Goal: Information Seeking & Learning: Learn about a topic

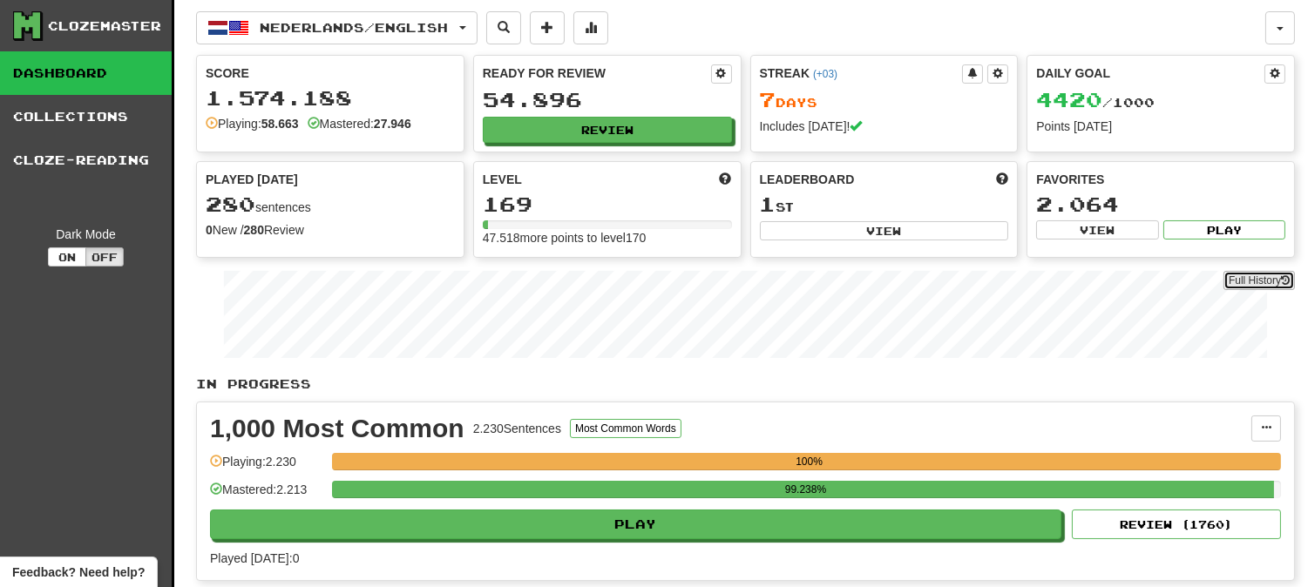
click at [1248, 281] on link "Full History" at bounding box center [1258, 280] width 71 height 19
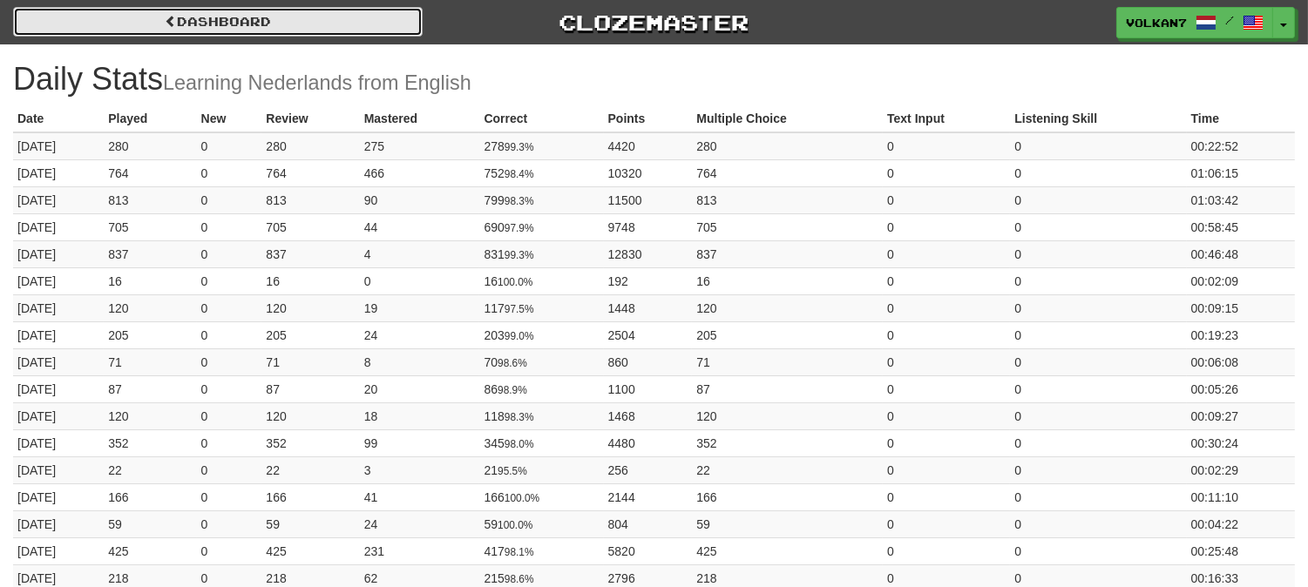
click at [301, 21] on link "Dashboard" at bounding box center [217, 22] width 409 height 30
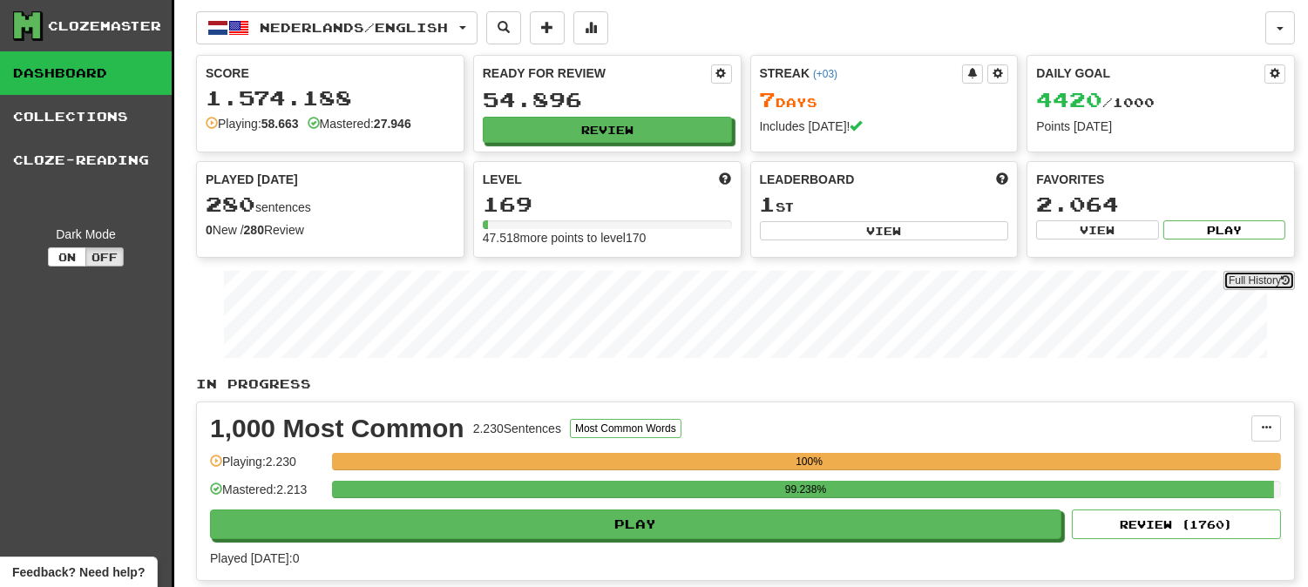
click at [1225, 280] on link "Full History" at bounding box center [1258, 280] width 71 height 19
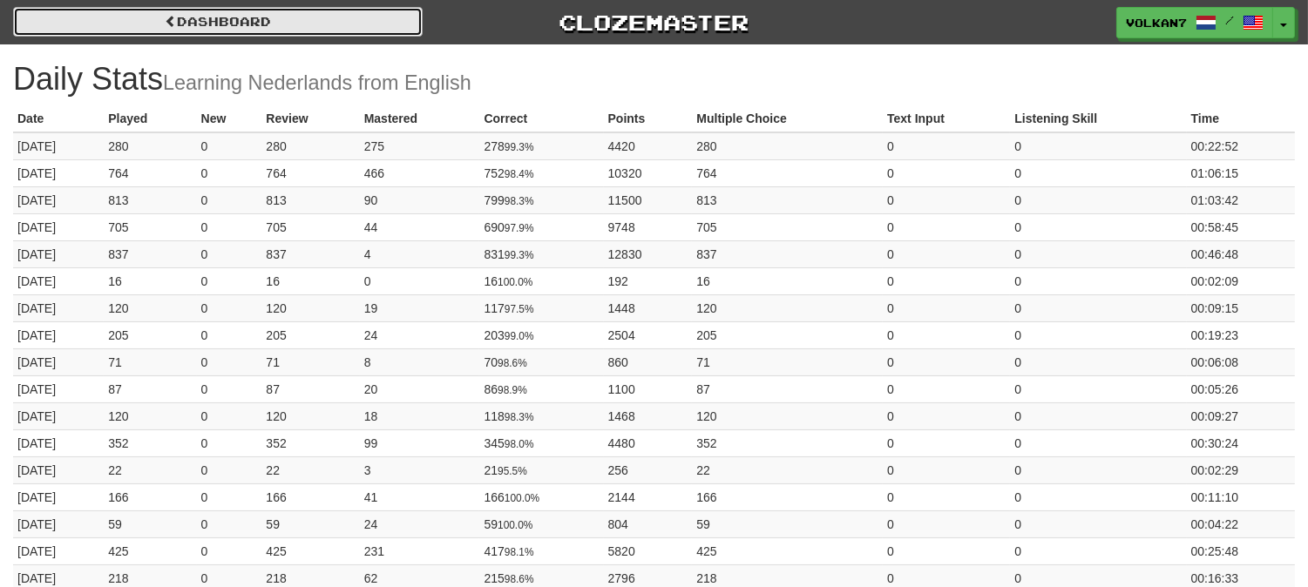
click at [369, 12] on link "Dashboard" at bounding box center [217, 22] width 409 height 30
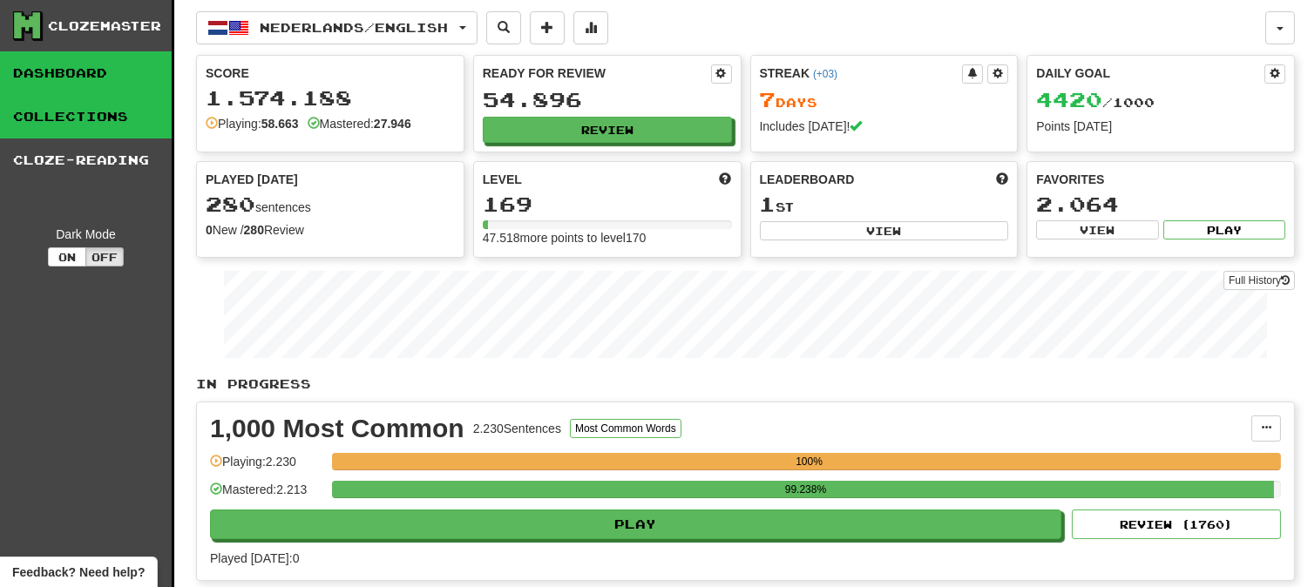
click at [152, 102] on link "Collections" at bounding box center [86, 117] width 172 height 44
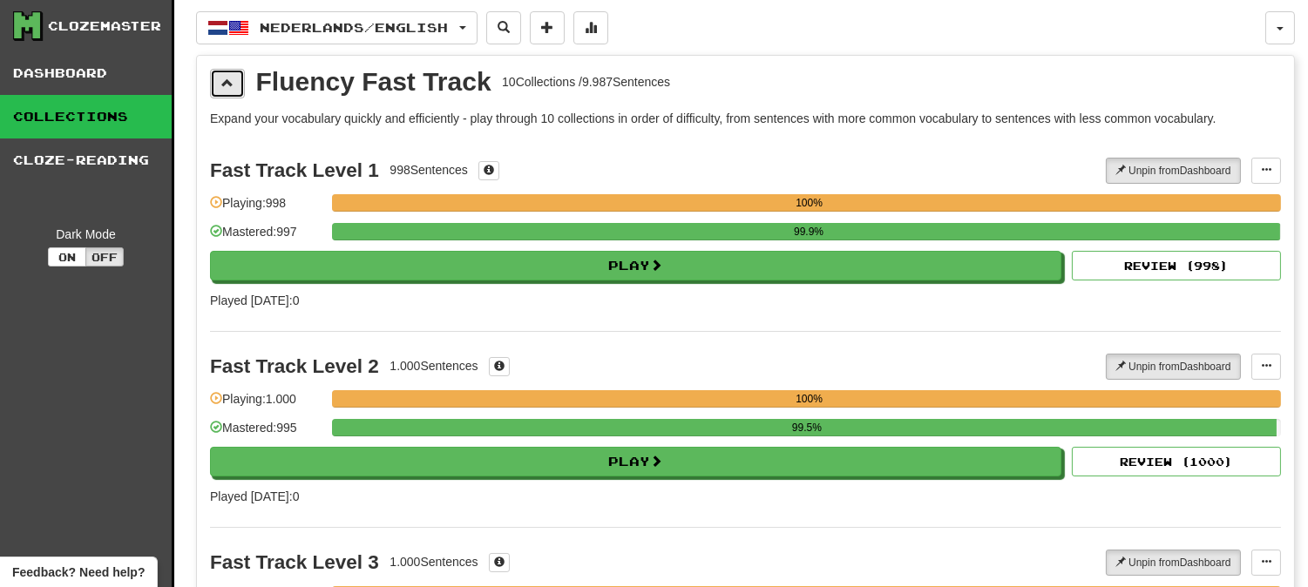
click at [228, 85] on span at bounding box center [227, 83] width 12 height 12
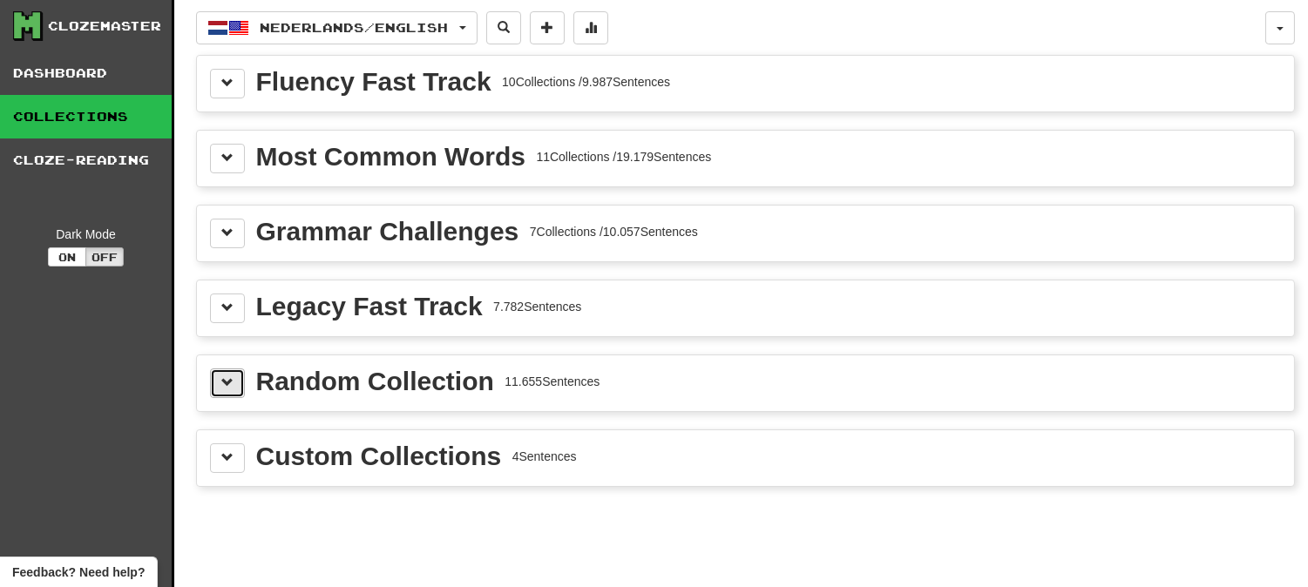
click at [222, 376] on span at bounding box center [227, 382] width 12 height 12
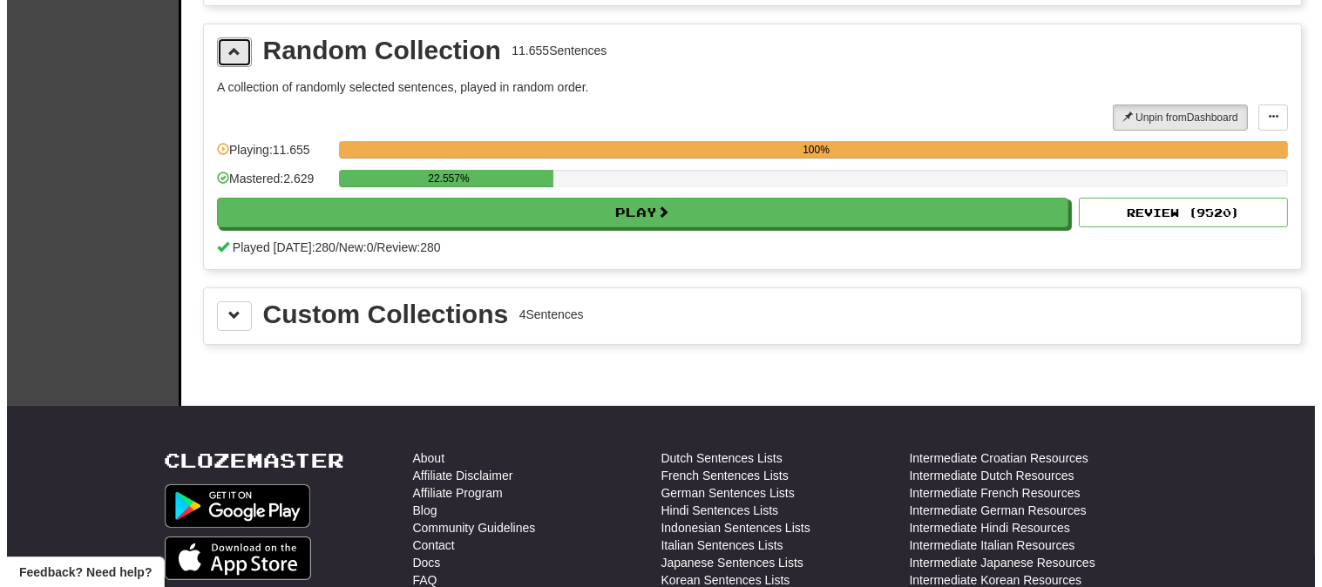
scroll to position [387, 0]
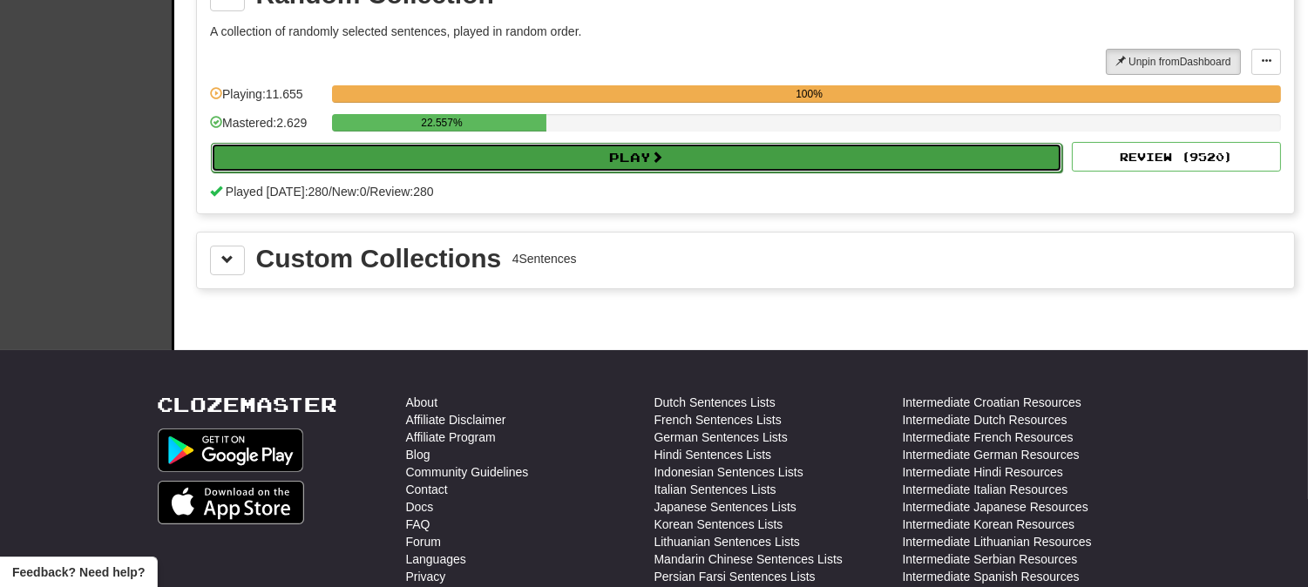
click at [560, 159] on button "Play" at bounding box center [636, 158] width 851 height 30
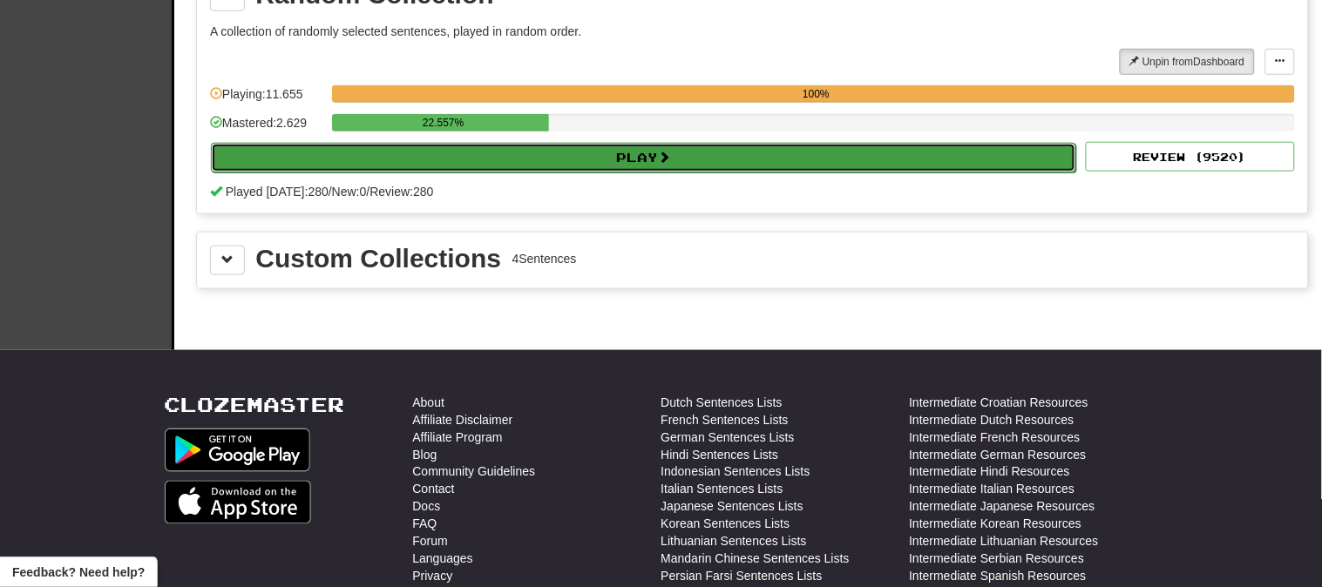
select select "********"
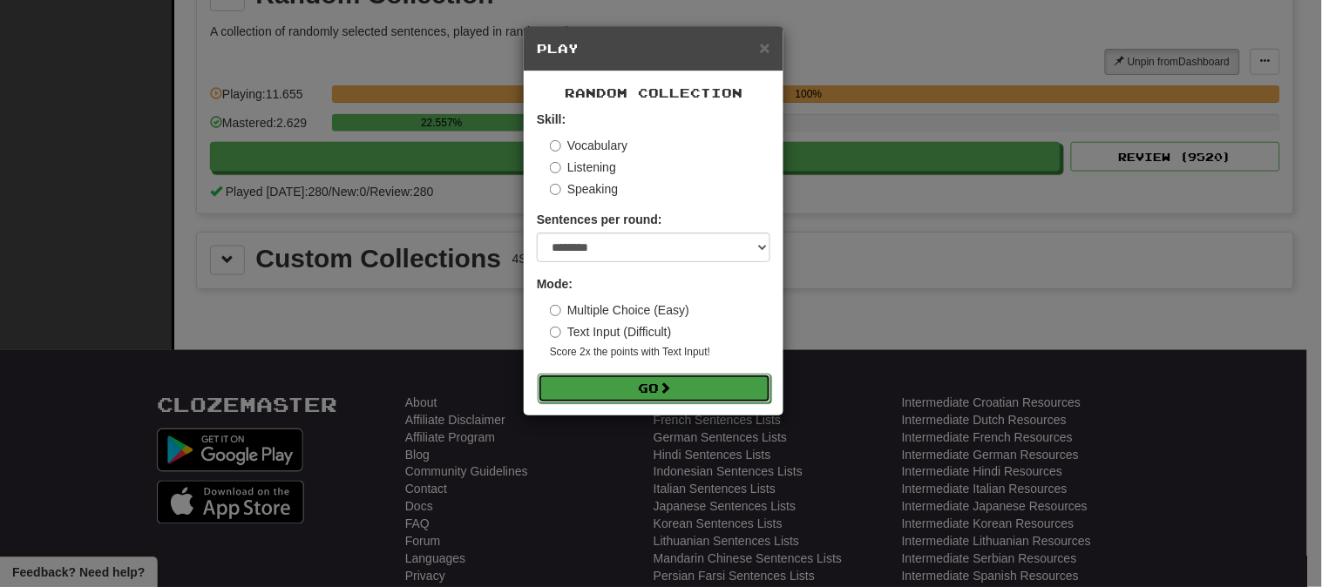
click at [659, 395] on button "Go" at bounding box center [654, 389] width 233 height 30
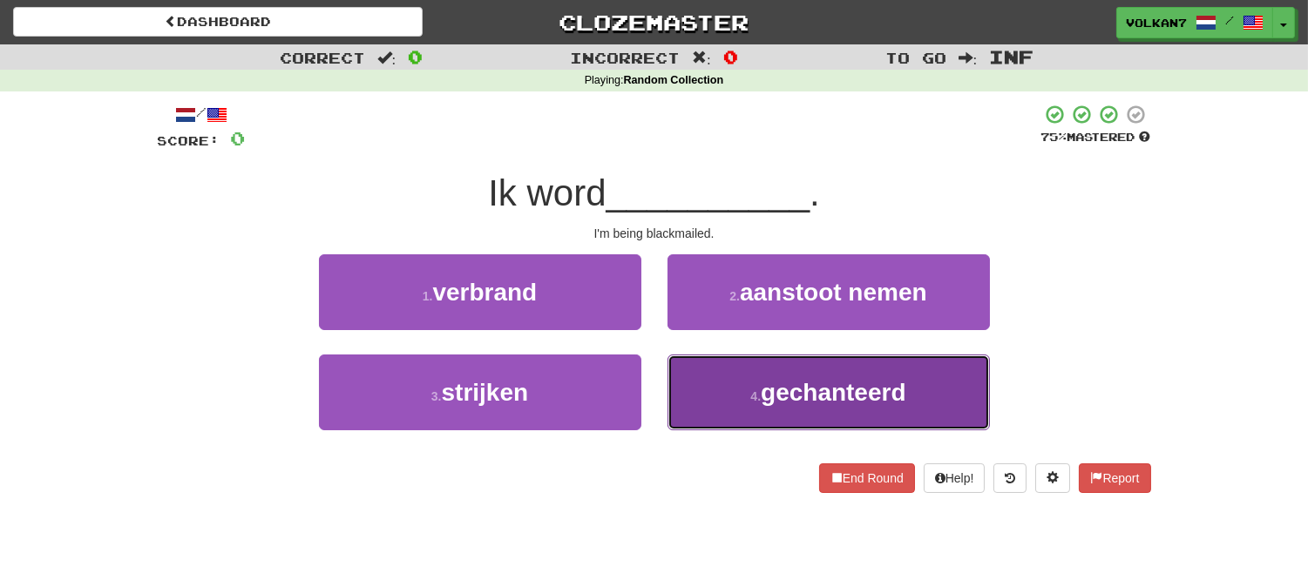
click at [794, 383] on span "gechanteerd" at bounding box center [833, 392] width 145 height 27
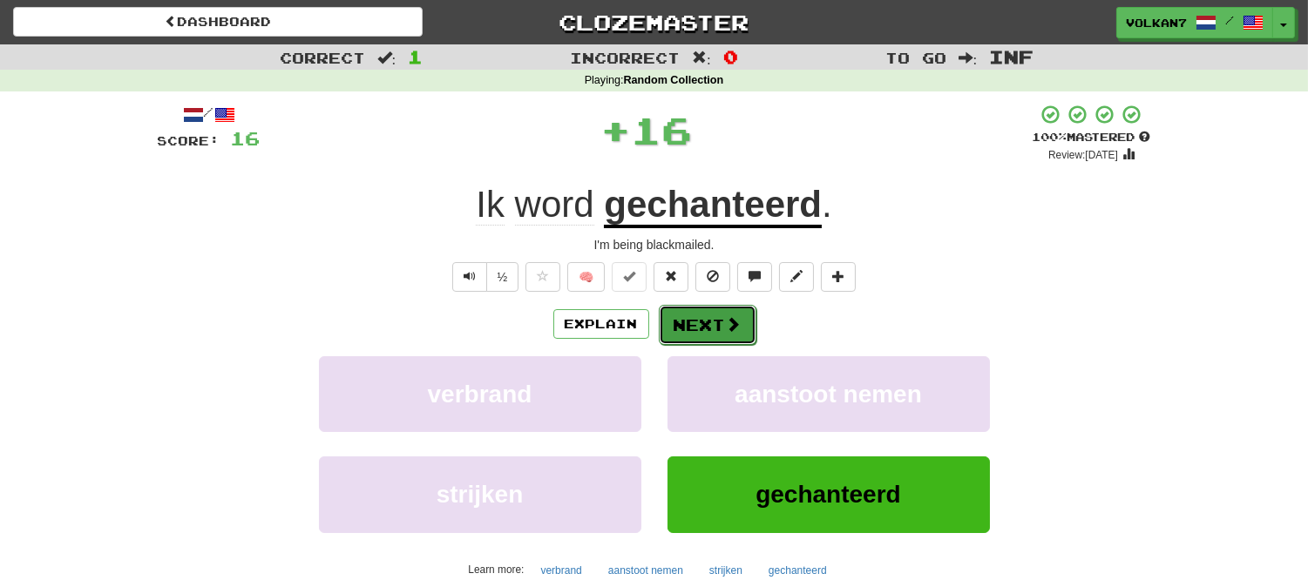
click at [712, 317] on button "Next" at bounding box center [708, 325] width 98 height 40
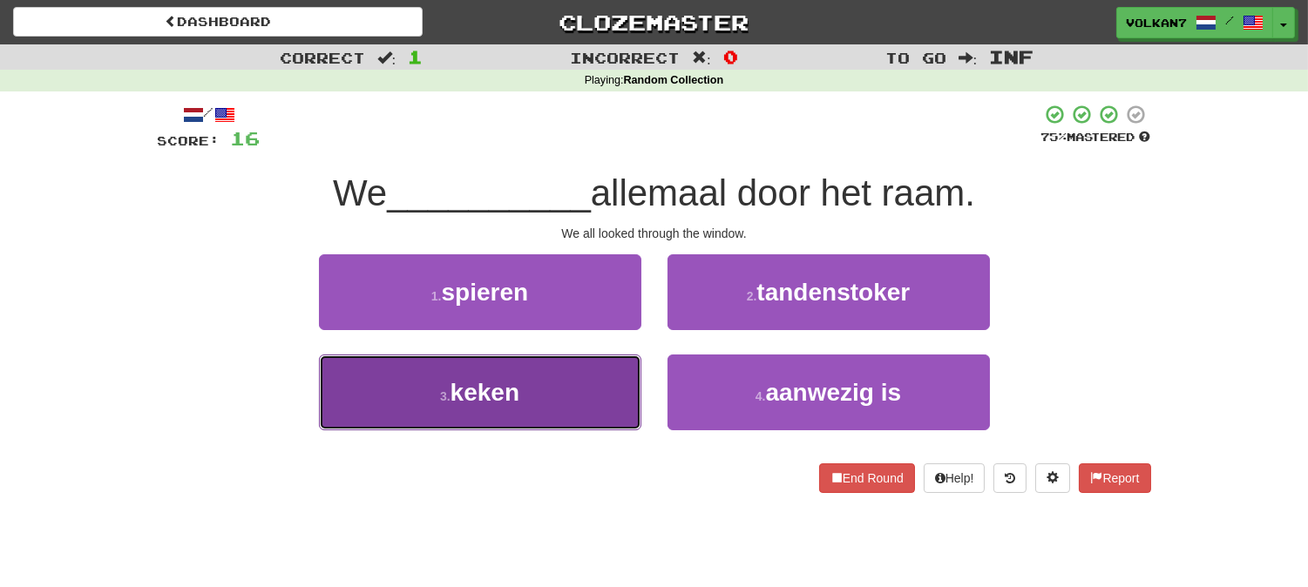
click at [568, 377] on button "3 . keken" at bounding box center [480, 393] width 322 height 76
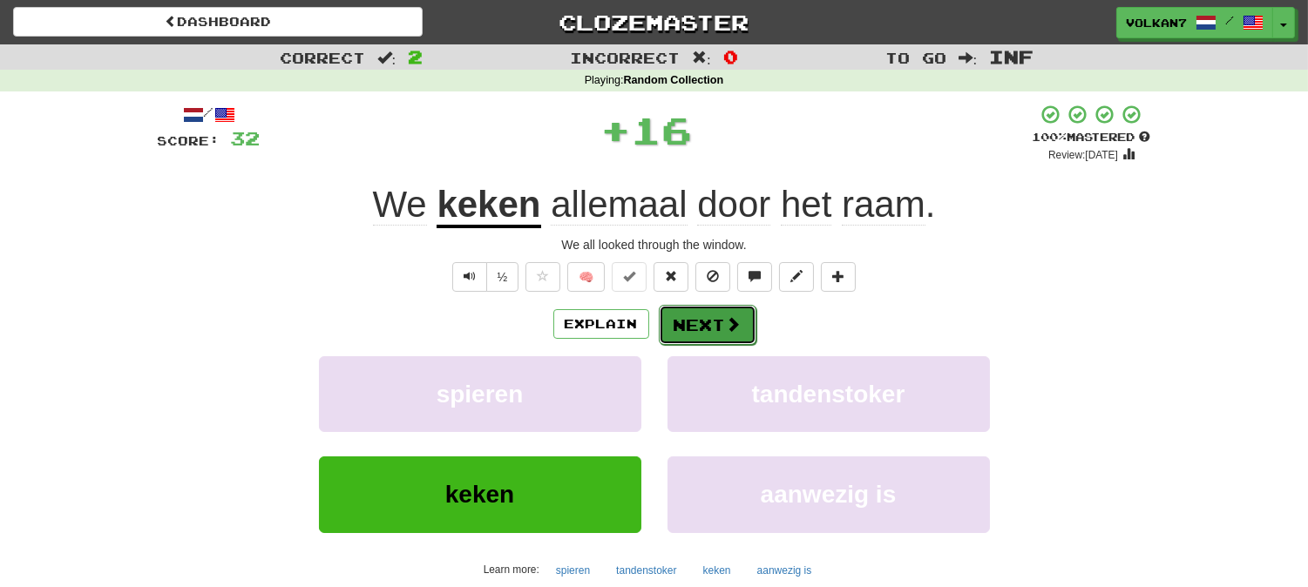
click at [741, 335] on button "Next" at bounding box center [708, 325] width 98 height 40
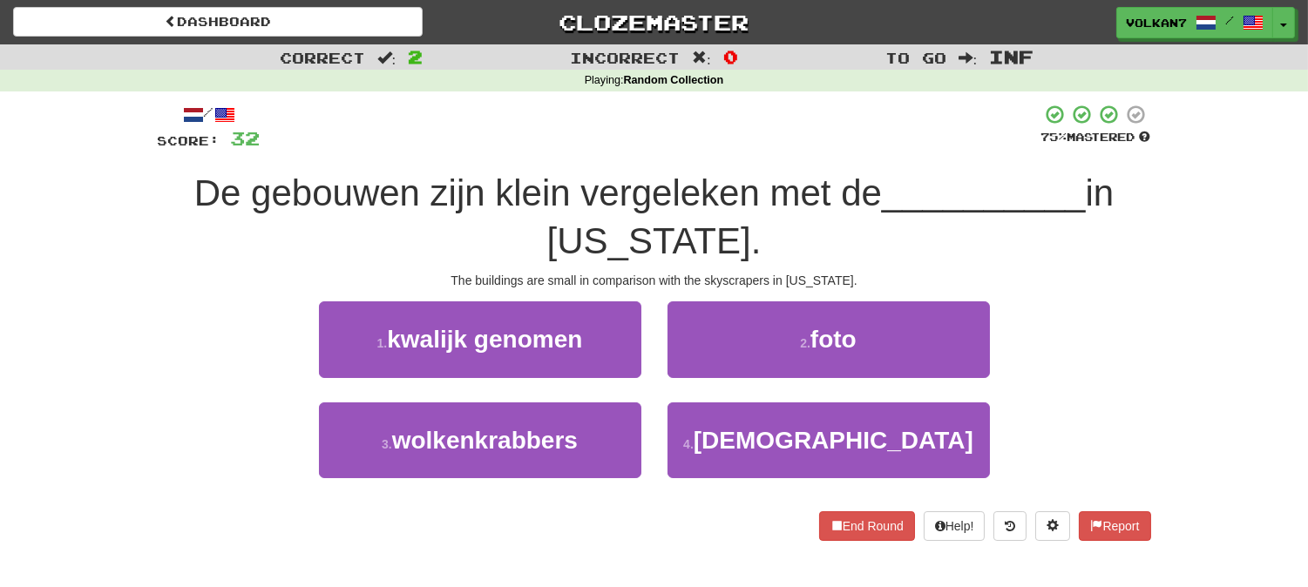
click at [739, 170] on div "De gebouwen zijn klein vergeleken met de __________ in [US_STATE]." at bounding box center [654, 217] width 993 height 95
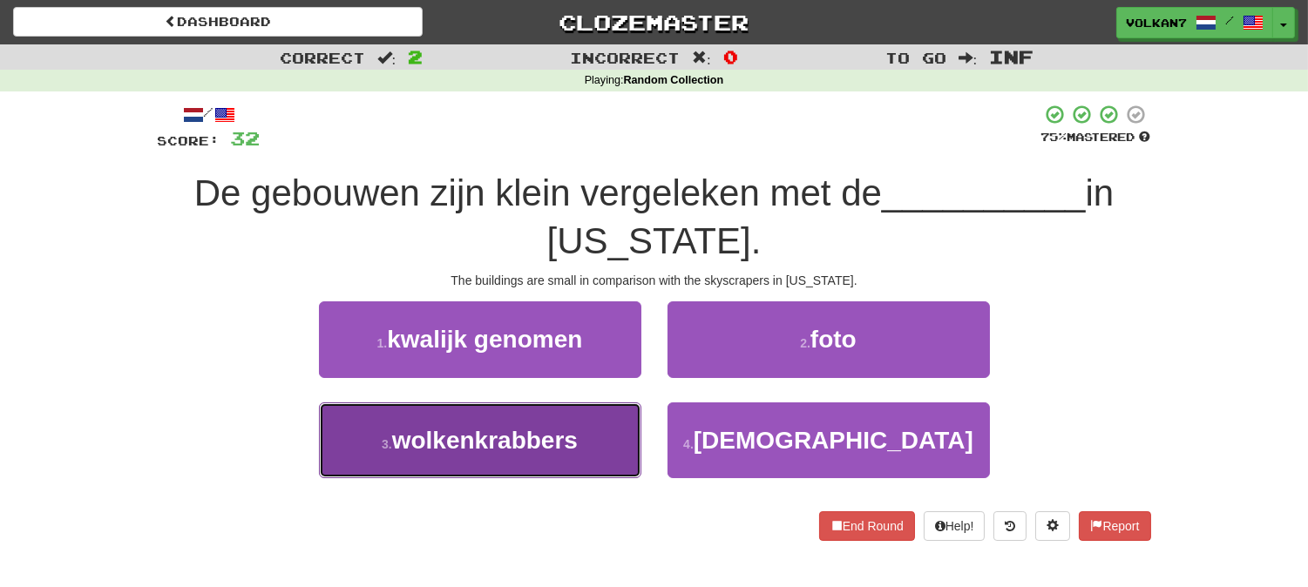
click at [582, 446] on button "3 . wolkenkrabbers" at bounding box center [480, 441] width 322 height 76
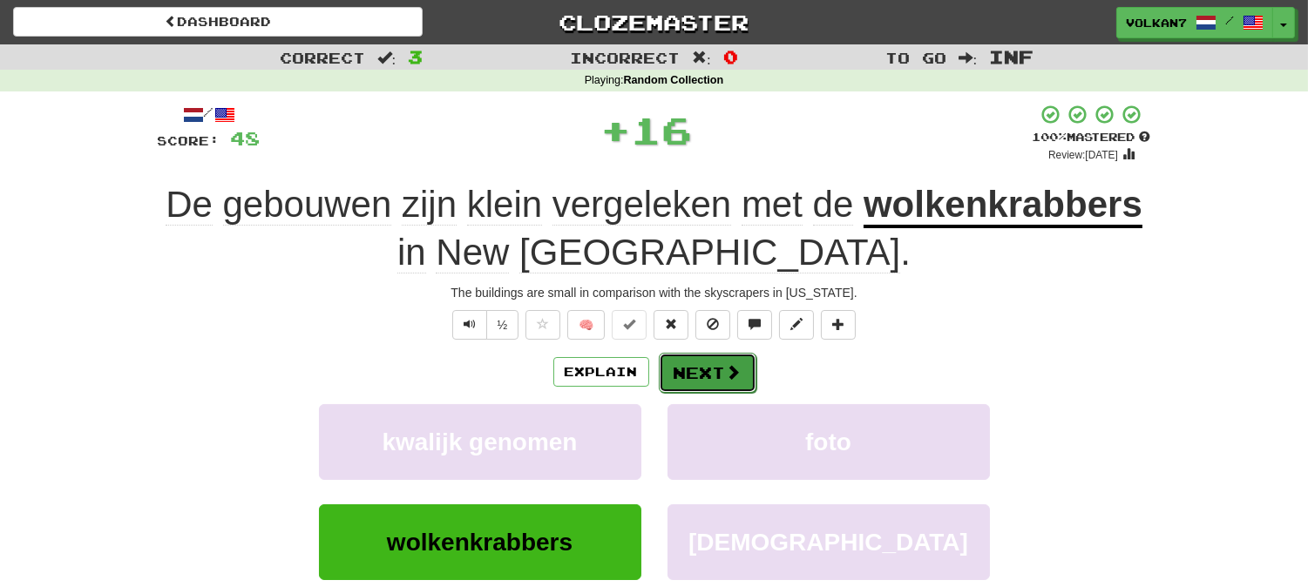
click at [721, 375] on button "Next" at bounding box center [708, 373] width 98 height 40
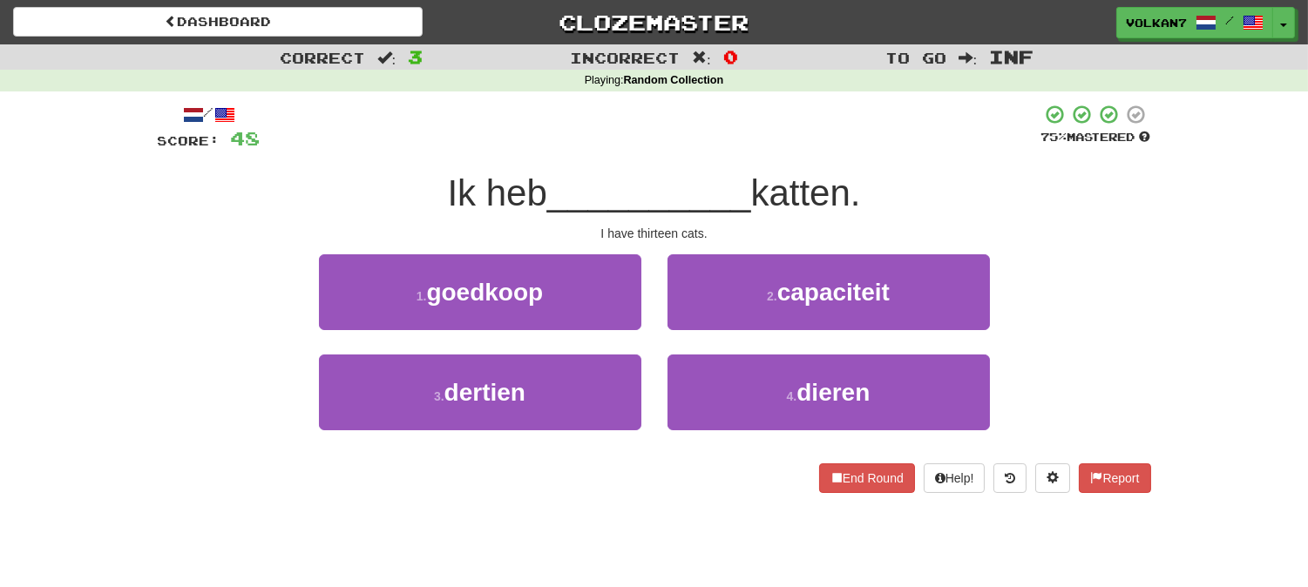
click at [709, 159] on div "/ Score: 48 75 % Mastered Ik heb __________ katten. I have thirteen cats. 1 . g…" at bounding box center [654, 298] width 993 height 389
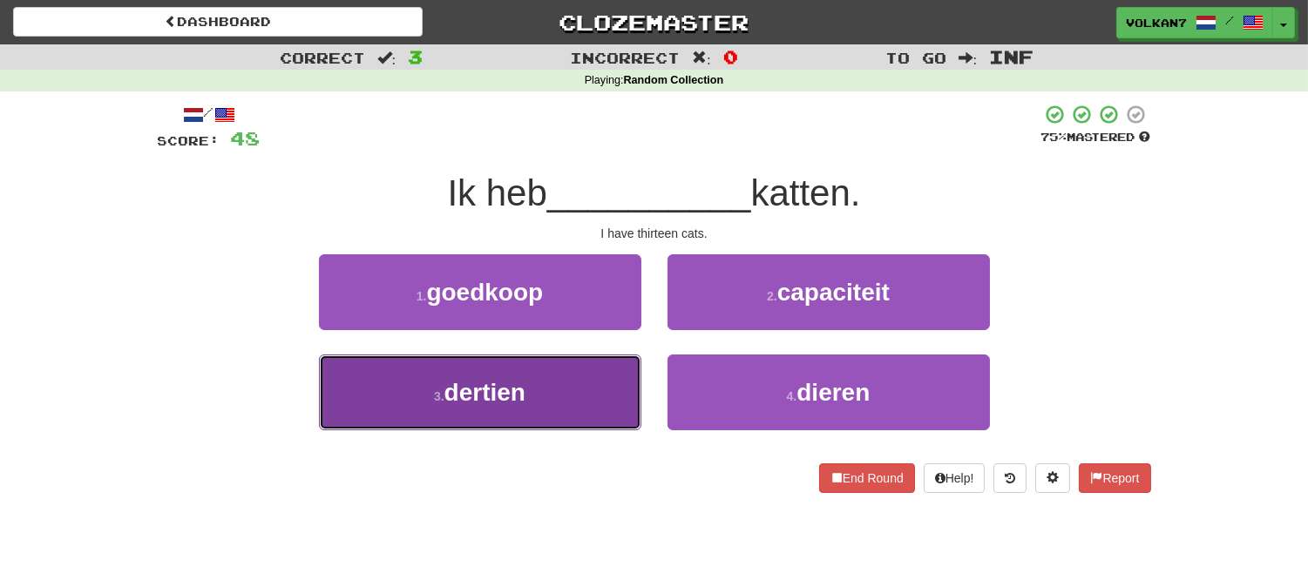
click at [562, 403] on button "3 . dertien" at bounding box center [480, 393] width 322 height 76
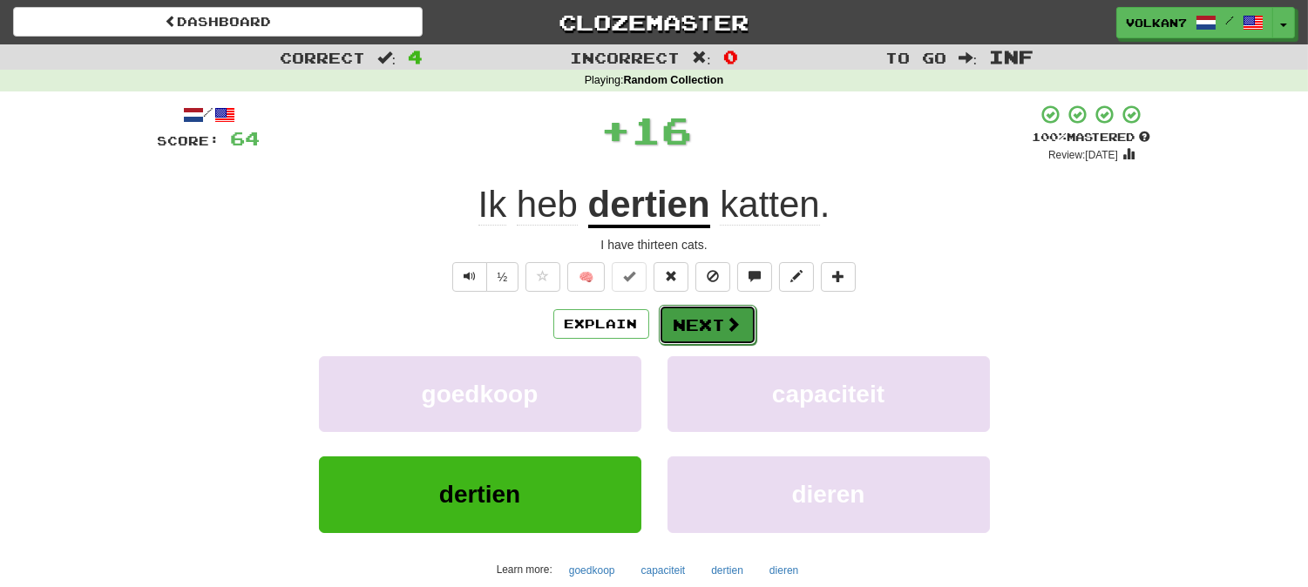
click at [685, 334] on button "Next" at bounding box center [708, 325] width 98 height 40
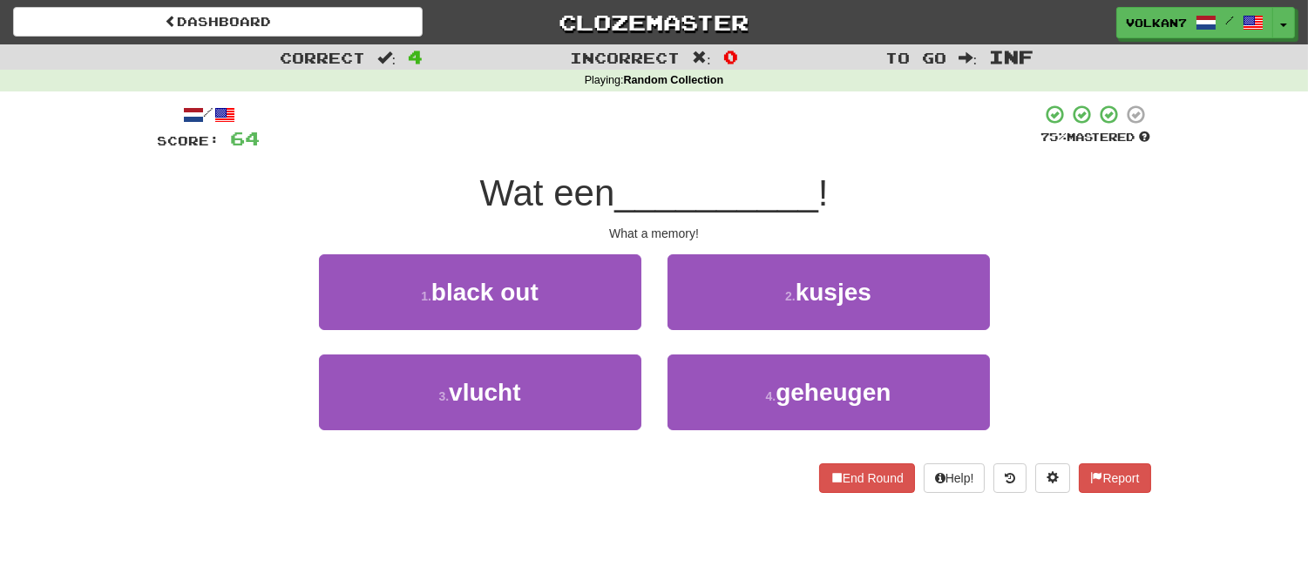
click at [727, 132] on div at bounding box center [650, 128] width 781 height 48
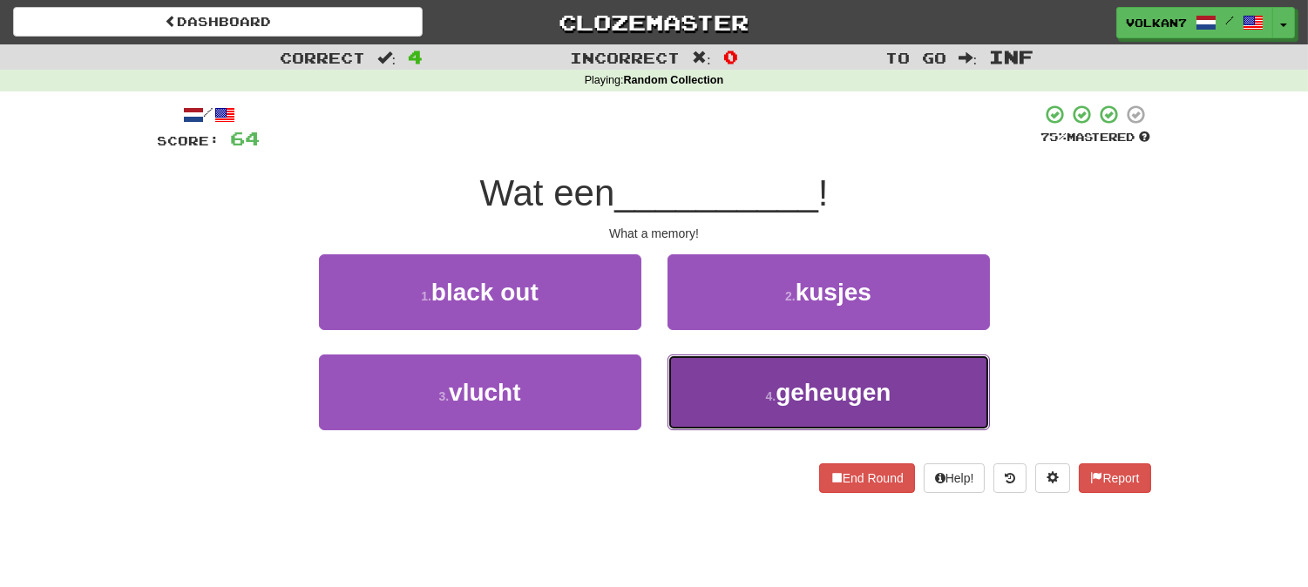
click at [751, 378] on button "4 . geheugen" at bounding box center [828, 393] width 322 height 76
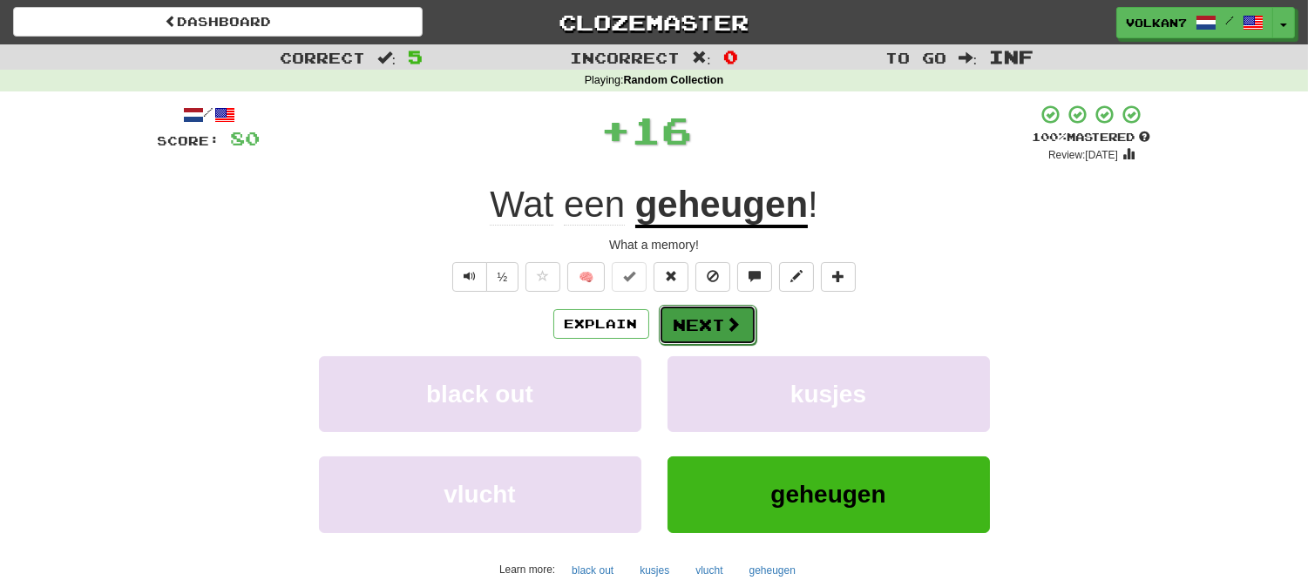
click at [707, 332] on button "Next" at bounding box center [708, 325] width 98 height 40
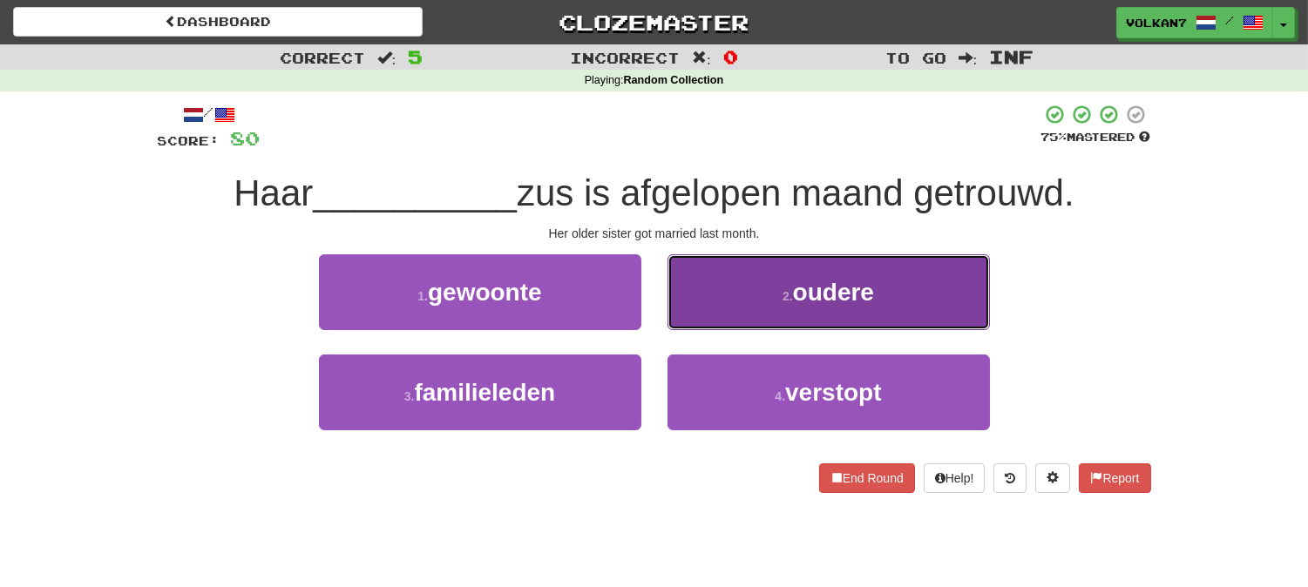
click at [742, 286] on button "2 . oudere" at bounding box center [828, 292] width 322 height 76
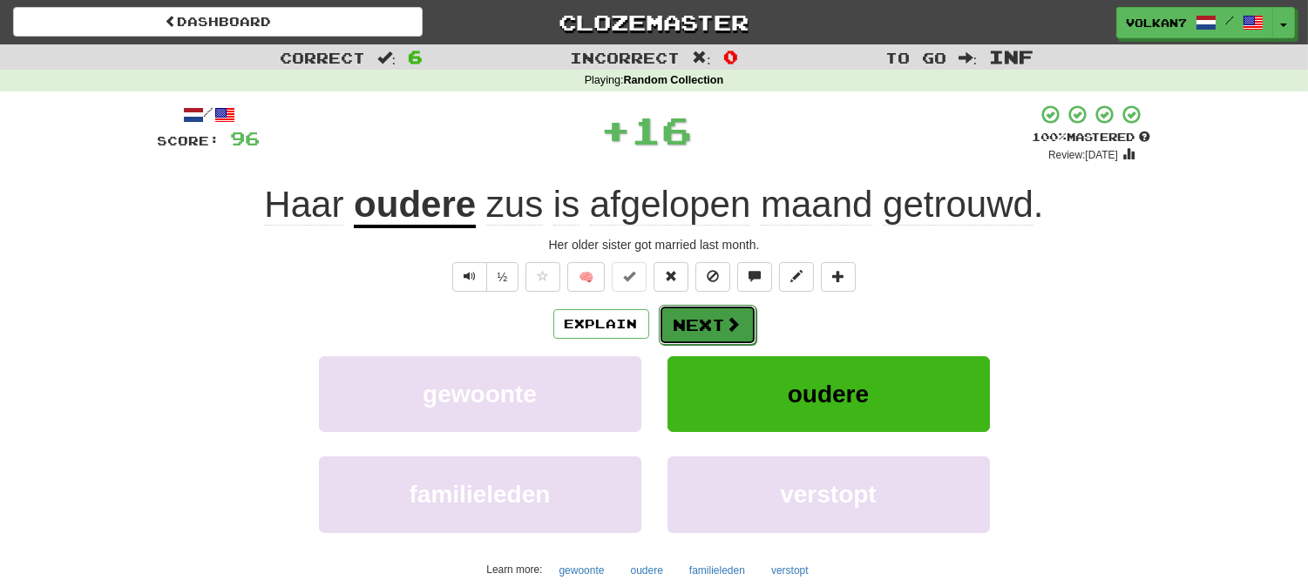
click at [717, 314] on button "Next" at bounding box center [708, 325] width 98 height 40
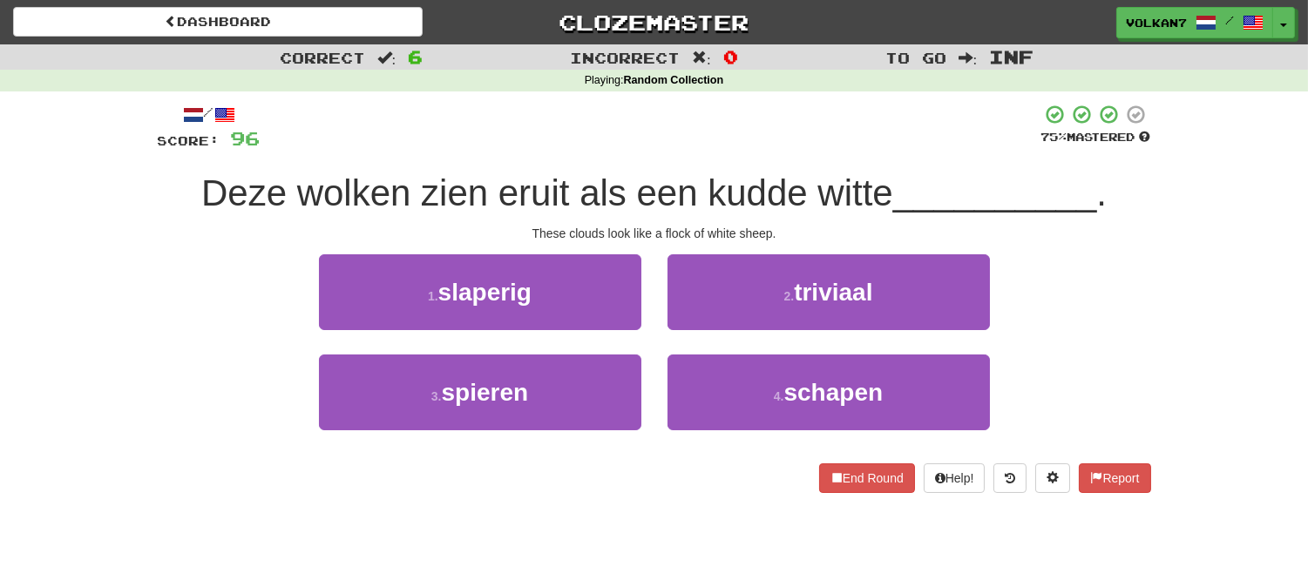
click at [717, 157] on div "/ Score: 96 75 % Mastered Deze wolken zien eruit als een kudde witte __________…" at bounding box center [654, 298] width 993 height 389
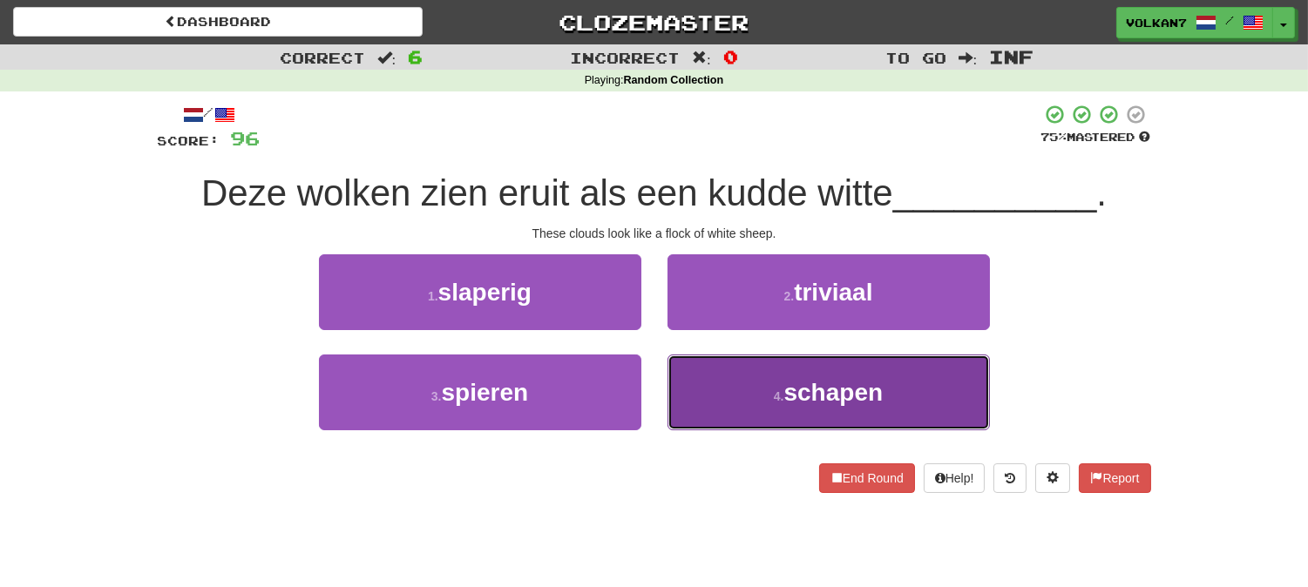
click at [775, 386] on button "4 . schapen" at bounding box center [828, 393] width 322 height 76
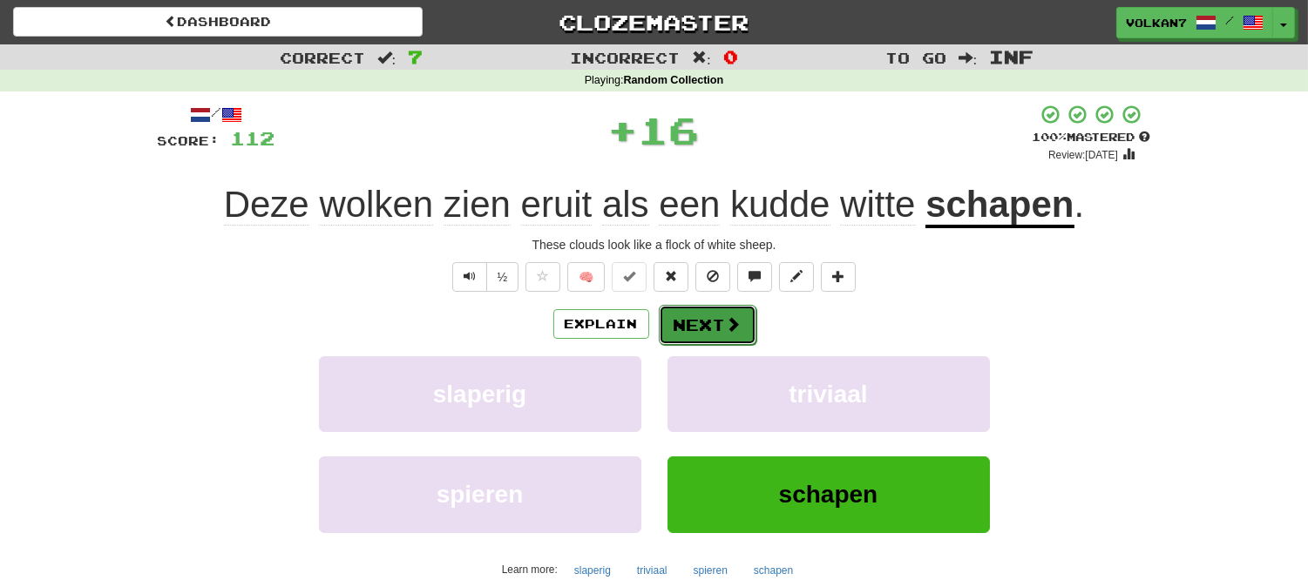
click at [723, 314] on button "Next" at bounding box center [708, 325] width 98 height 40
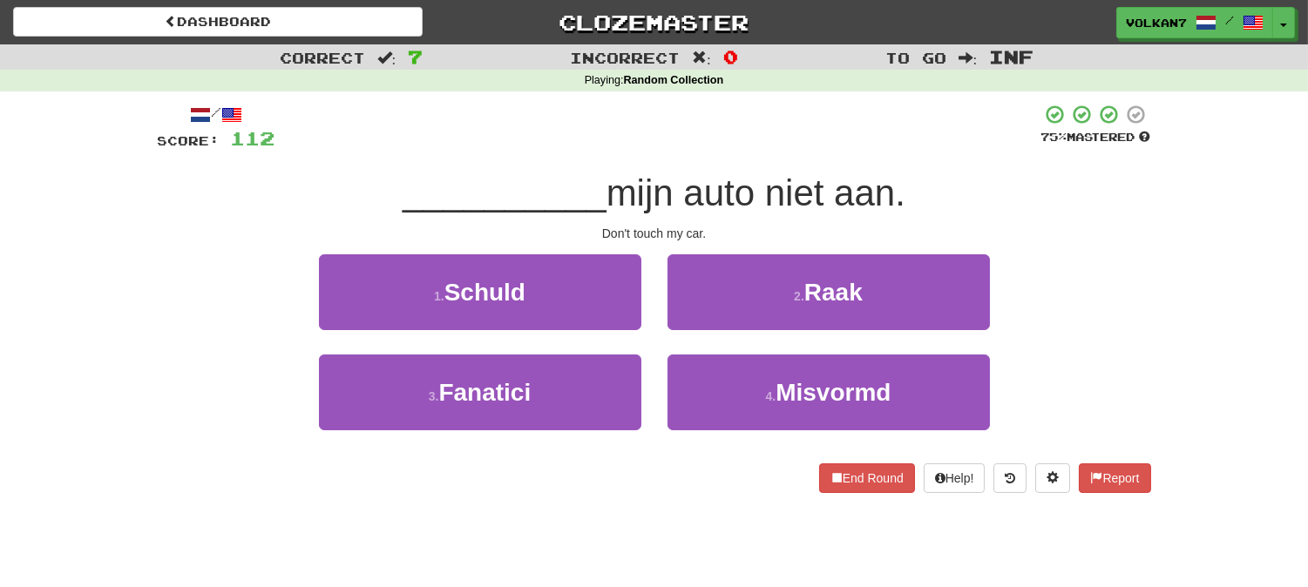
click at [726, 170] on div "__________ mijn auto niet aan." at bounding box center [654, 194] width 993 height 48
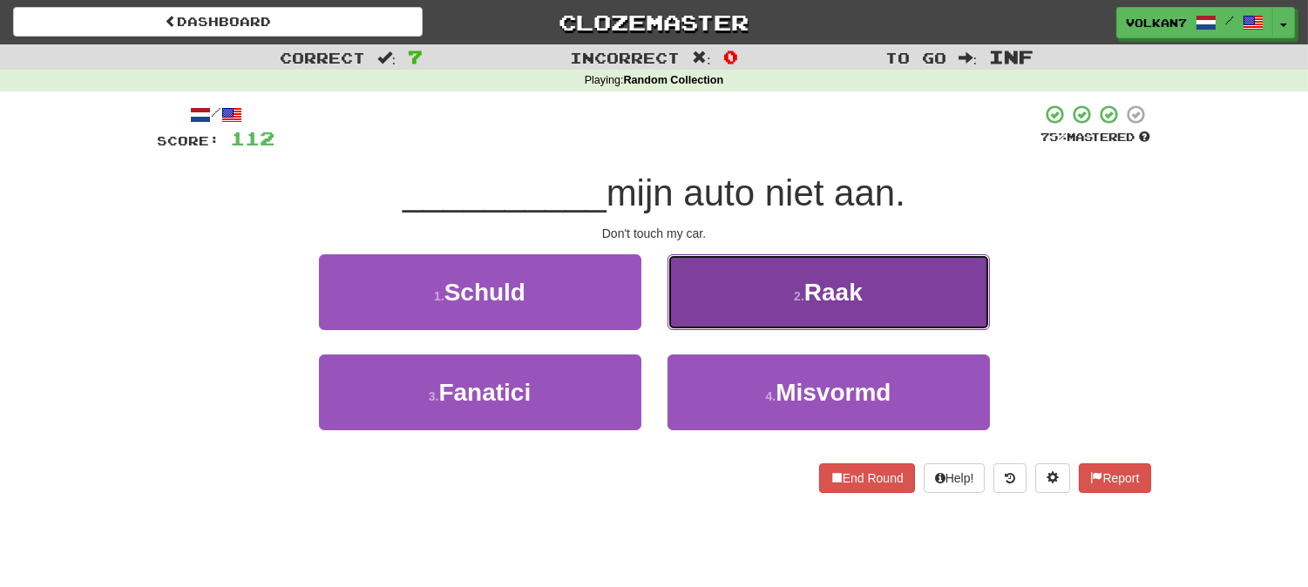
click at [767, 303] on button "2 . Raak" at bounding box center [828, 292] width 322 height 76
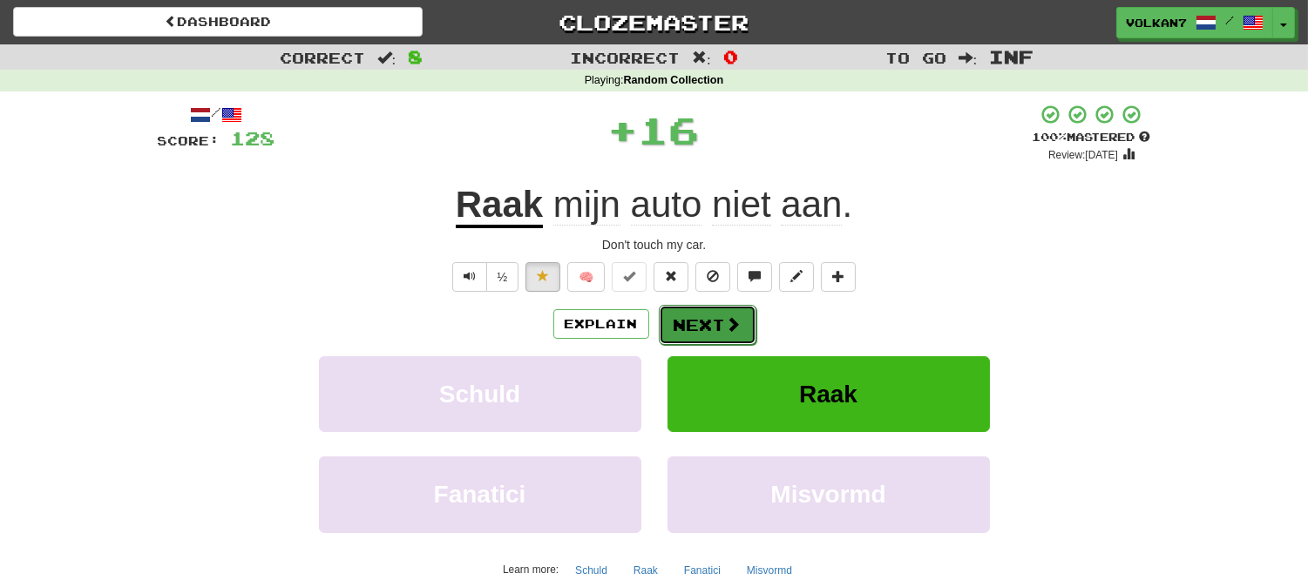
click at [721, 307] on button "Next" at bounding box center [708, 325] width 98 height 40
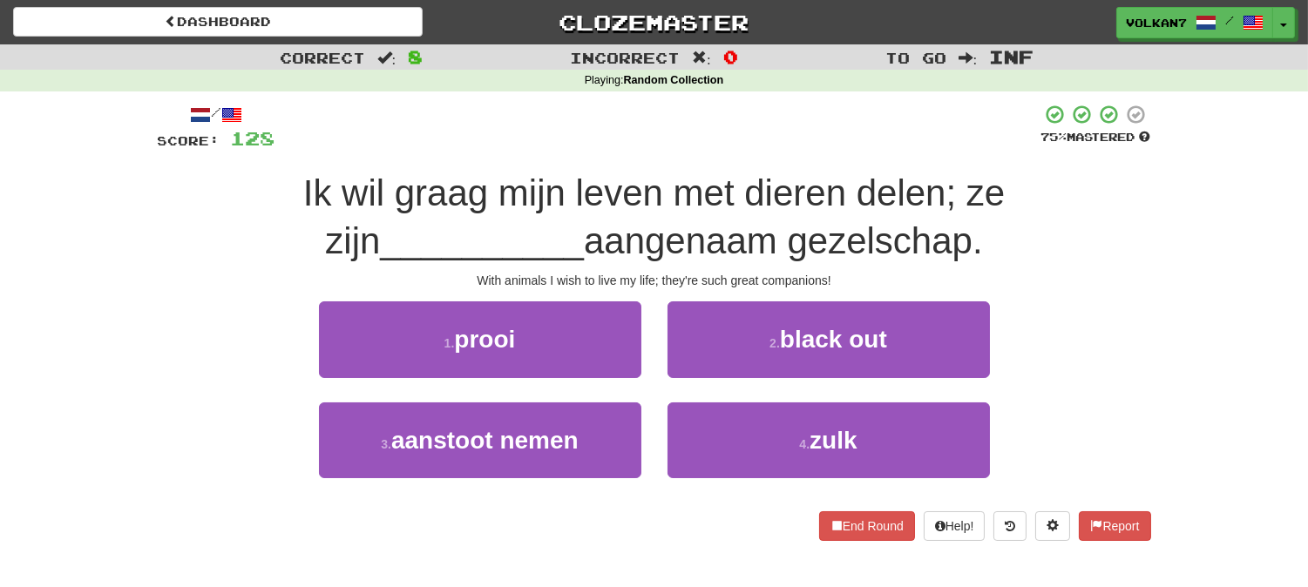
click at [743, 133] on div at bounding box center [658, 128] width 766 height 48
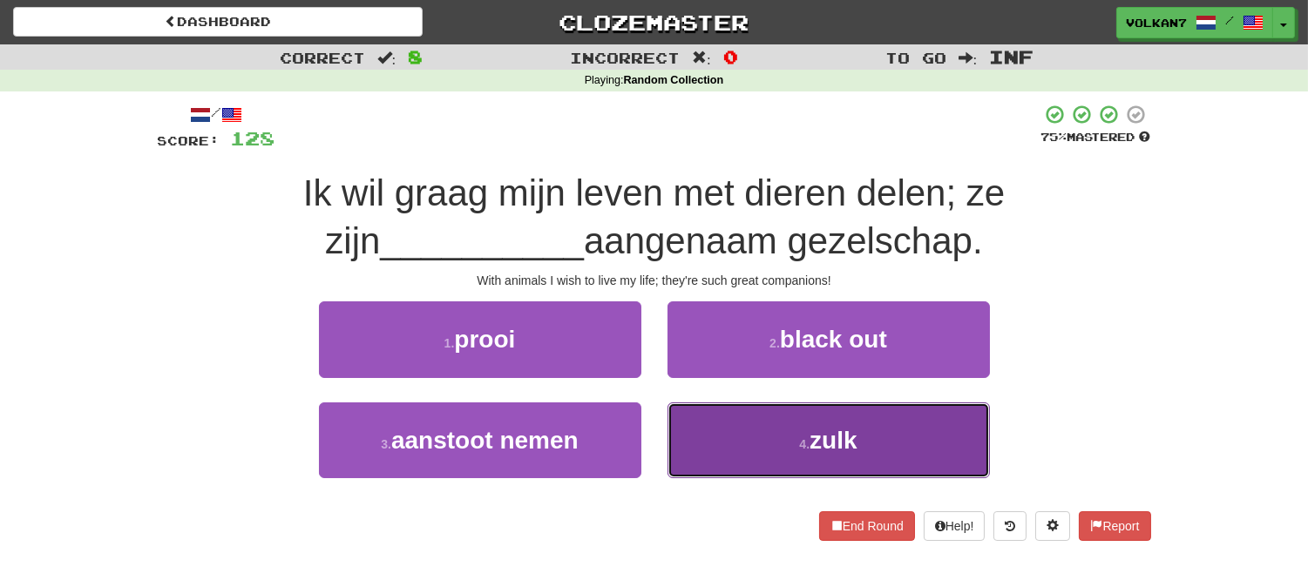
click at [762, 463] on button "4 . zulk" at bounding box center [828, 441] width 322 height 76
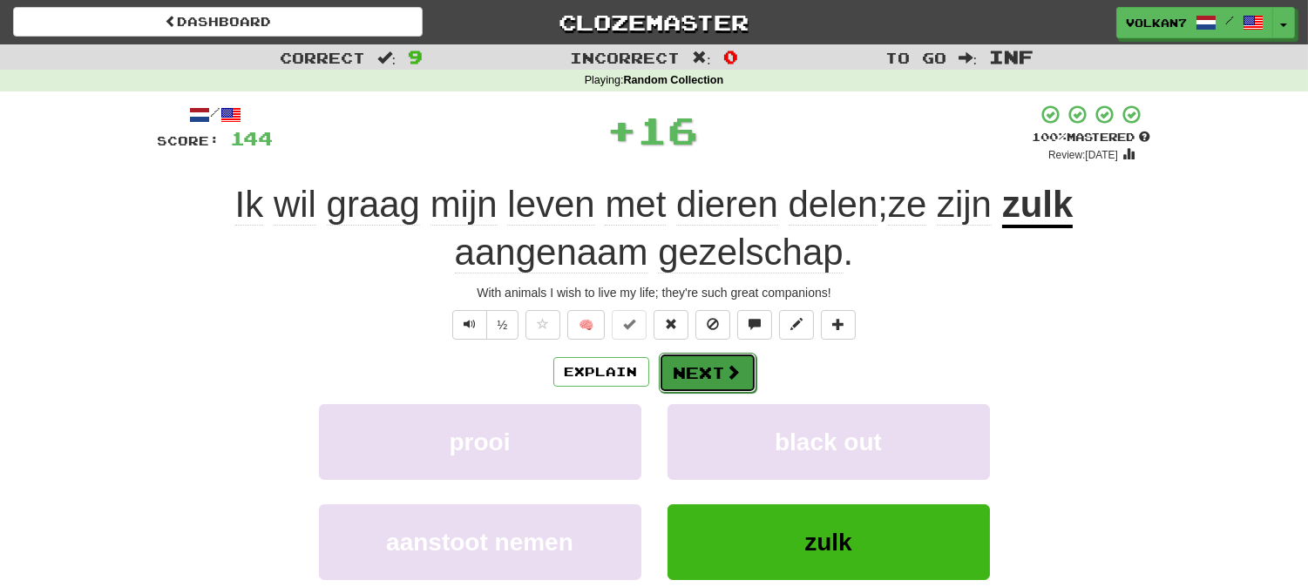
click at [680, 368] on button "Next" at bounding box center [708, 373] width 98 height 40
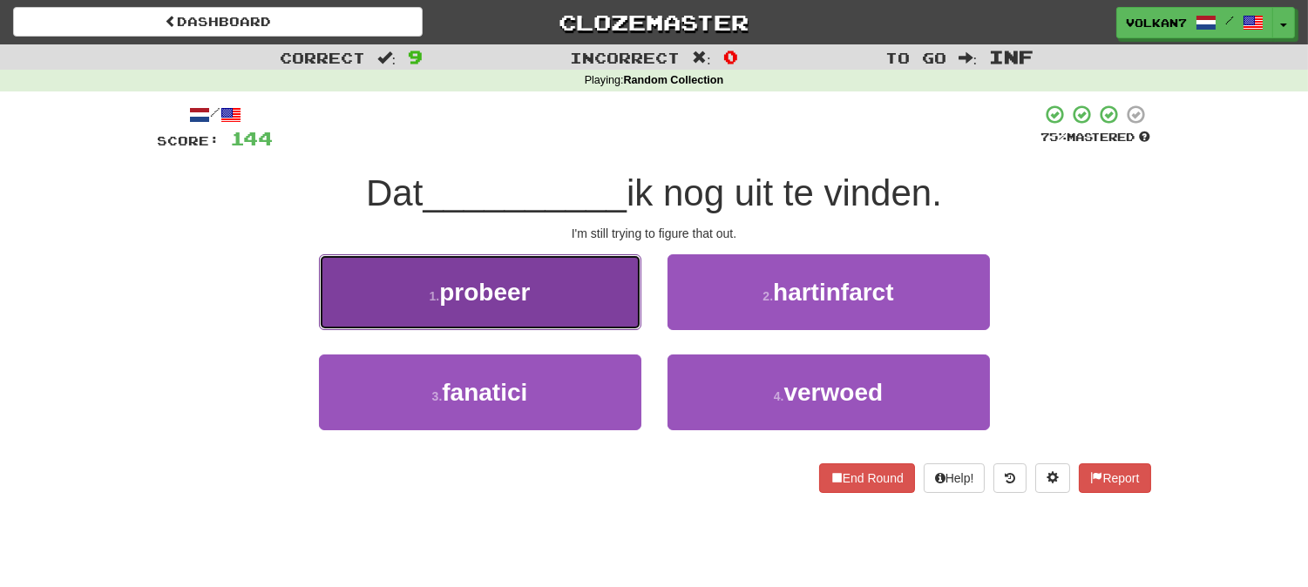
click at [536, 307] on button "1 . probeer" at bounding box center [480, 292] width 322 height 76
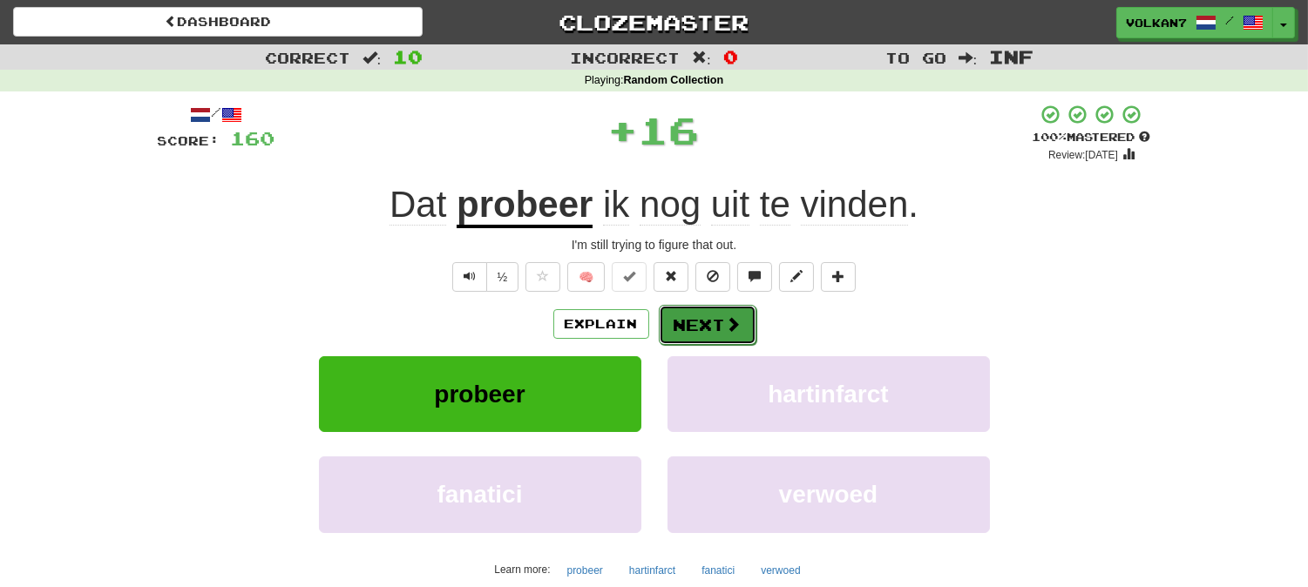
click at [686, 314] on button "Next" at bounding box center [708, 325] width 98 height 40
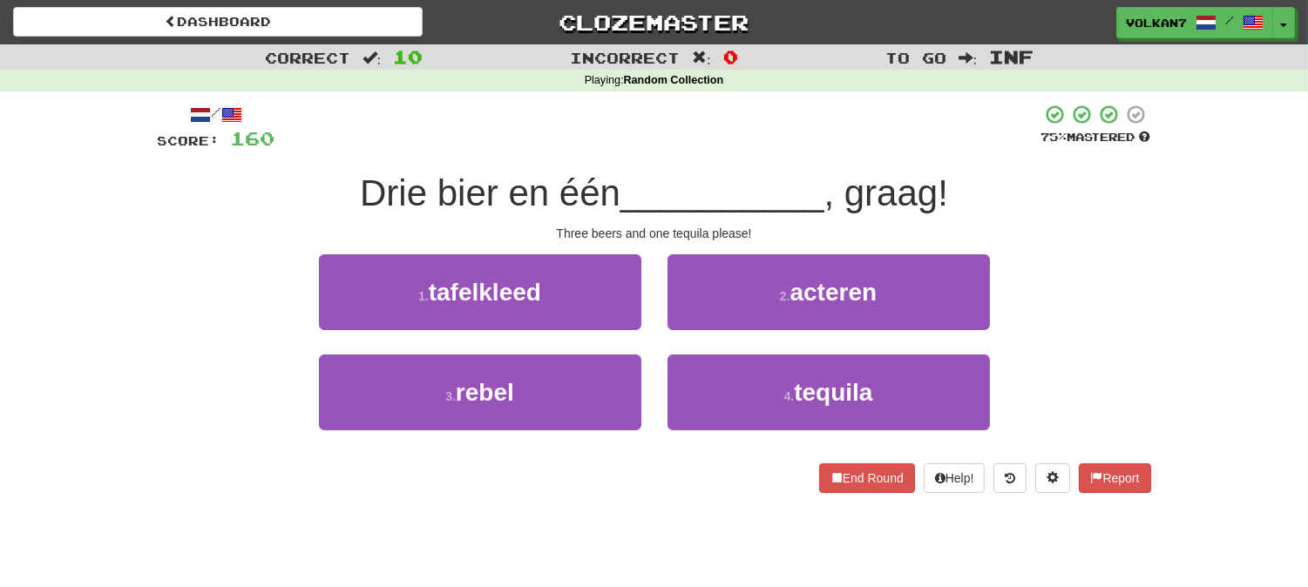
click at [712, 161] on div "/ Score: 160 75 % Mastered Drie bier en één __________ , graag! Three beers and…" at bounding box center [654, 298] width 993 height 389
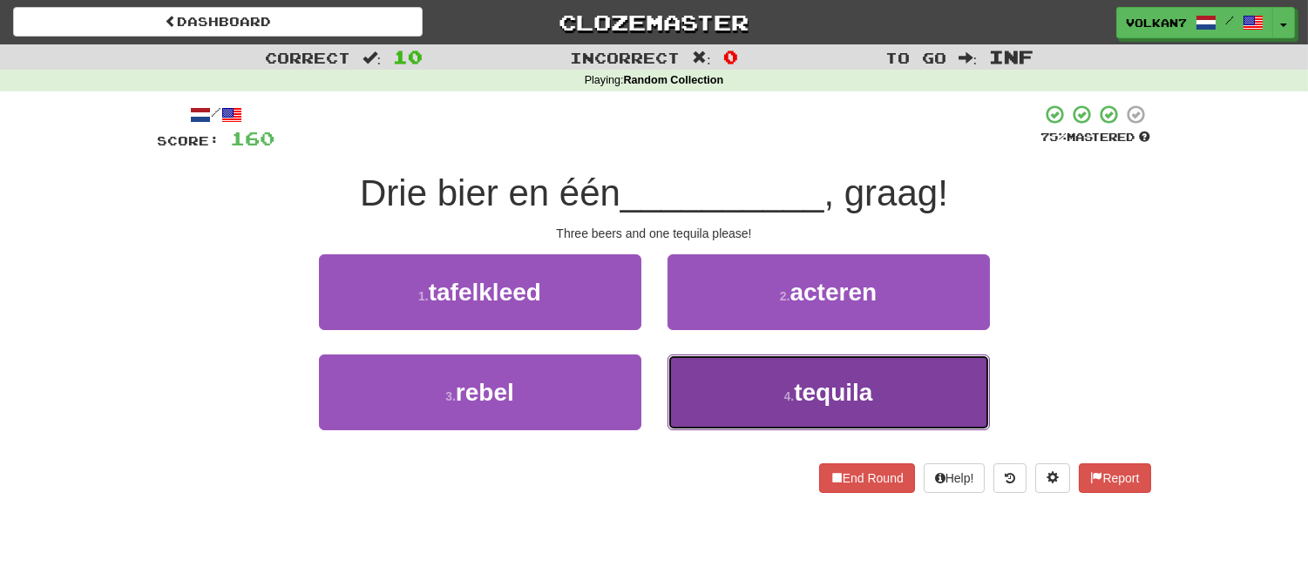
click at [836, 395] on span "tequila" at bounding box center [833, 392] width 78 height 27
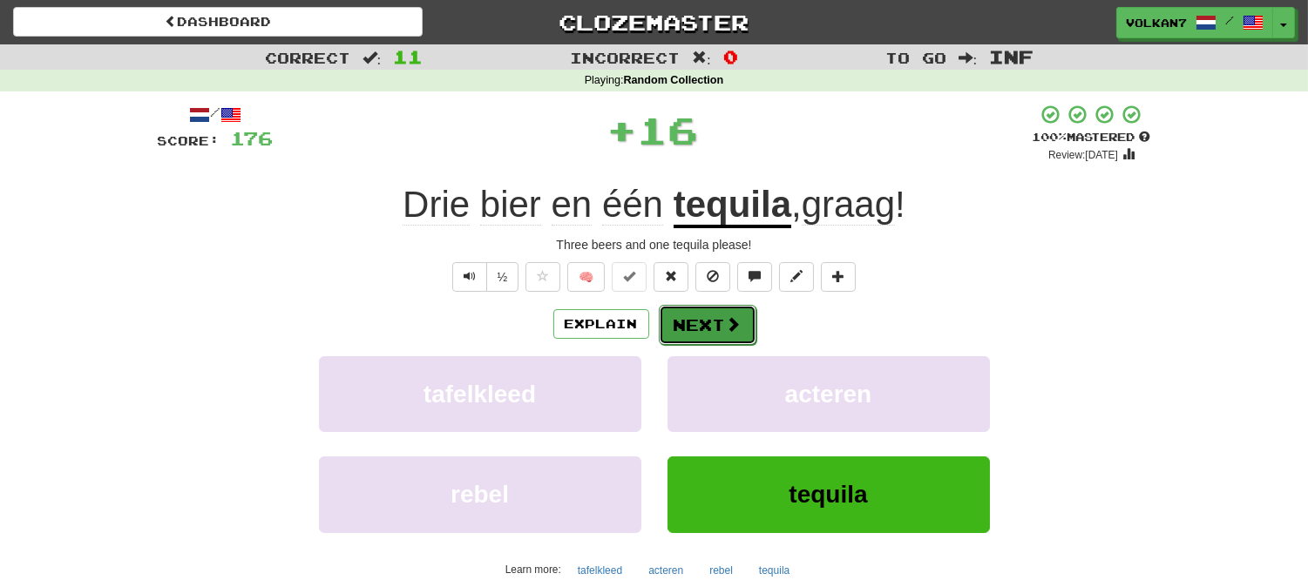
click at [718, 320] on button "Next" at bounding box center [708, 325] width 98 height 40
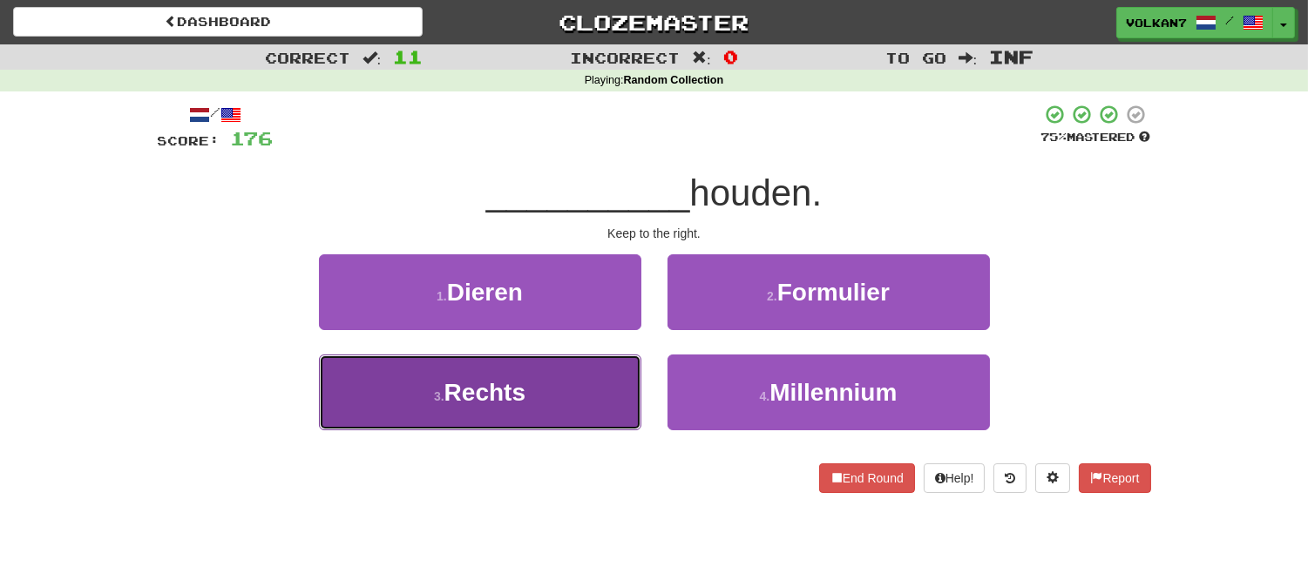
click at [579, 373] on button "3 . Rechts" at bounding box center [480, 393] width 322 height 76
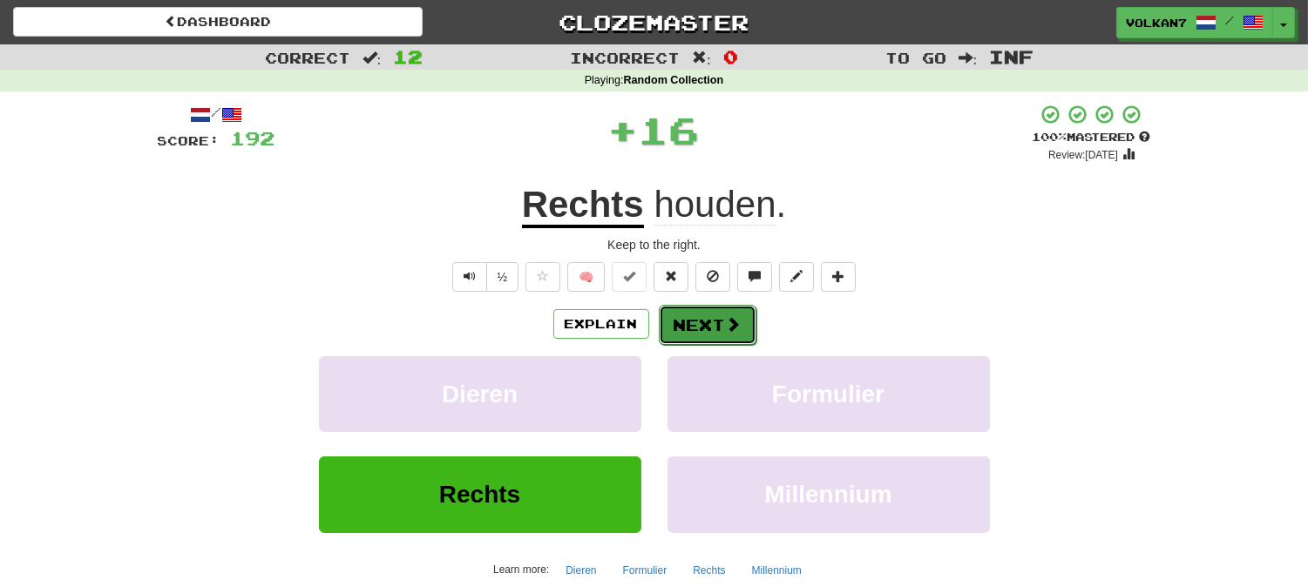
click at [700, 326] on button "Next" at bounding box center [708, 325] width 98 height 40
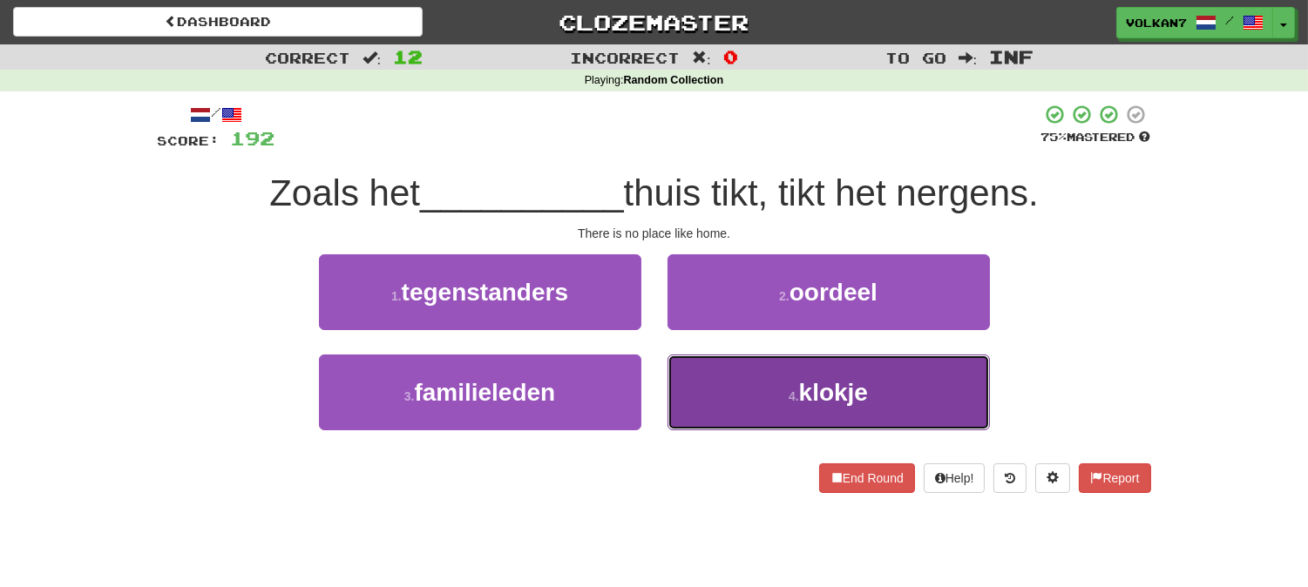
click at [739, 392] on button "4 . klokje" at bounding box center [828, 393] width 322 height 76
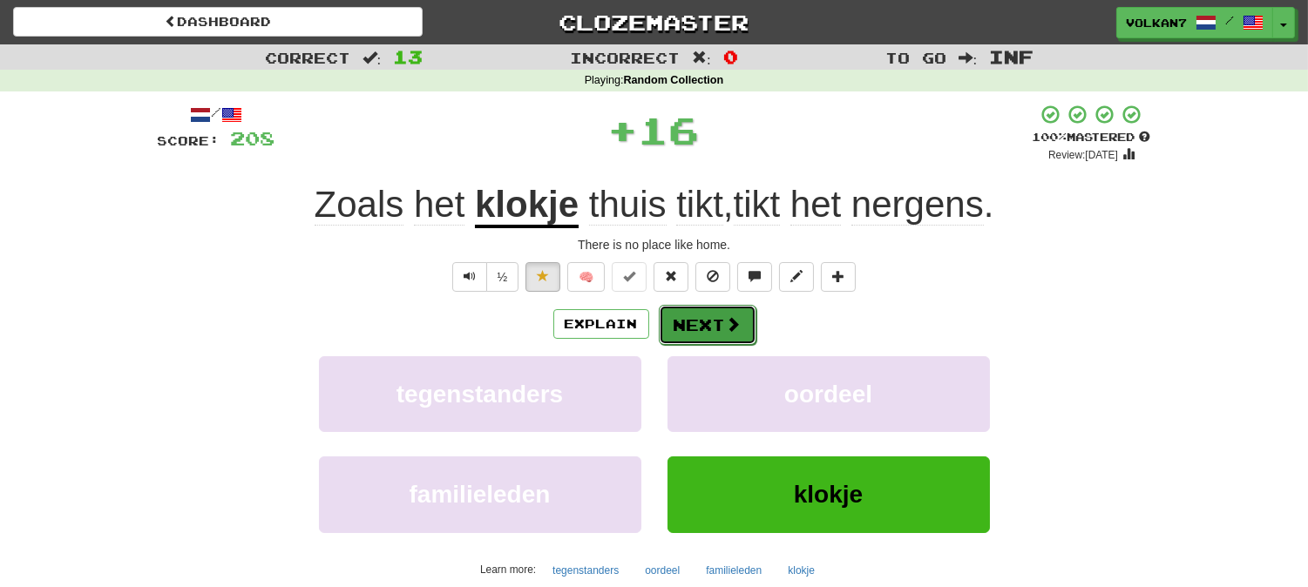
click at [698, 333] on button "Next" at bounding box center [708, 325] width 98 height 40
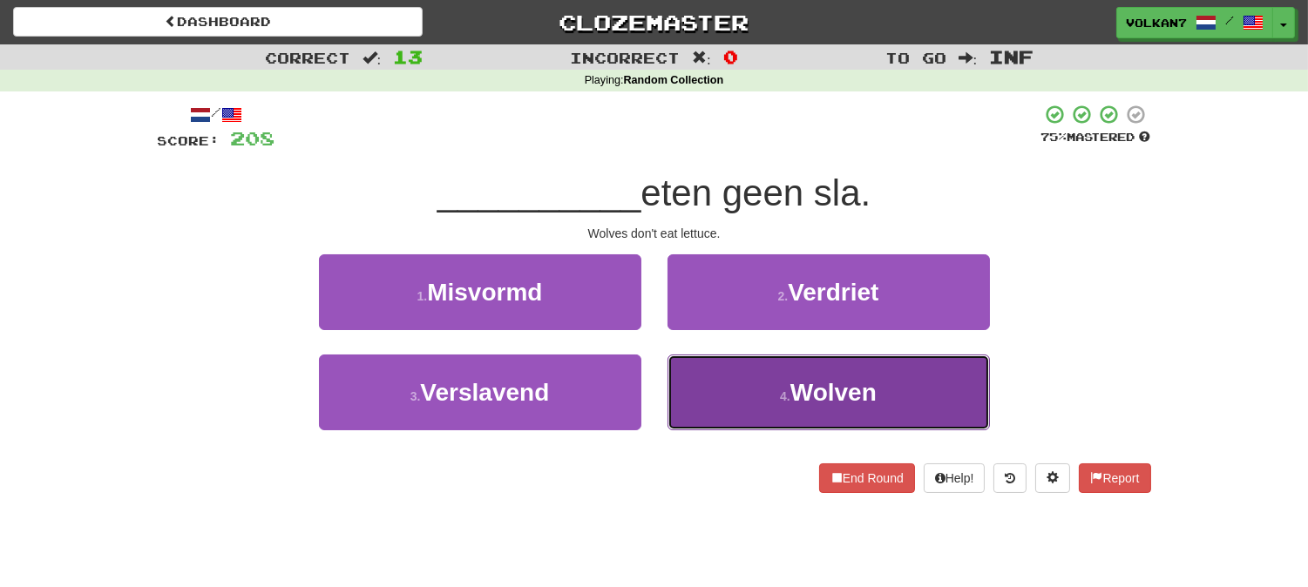
click at [775, 389] on button "4 . [GEOGRAPHIC_DATA]" at bounding box center [828, 393] width 322 height 76
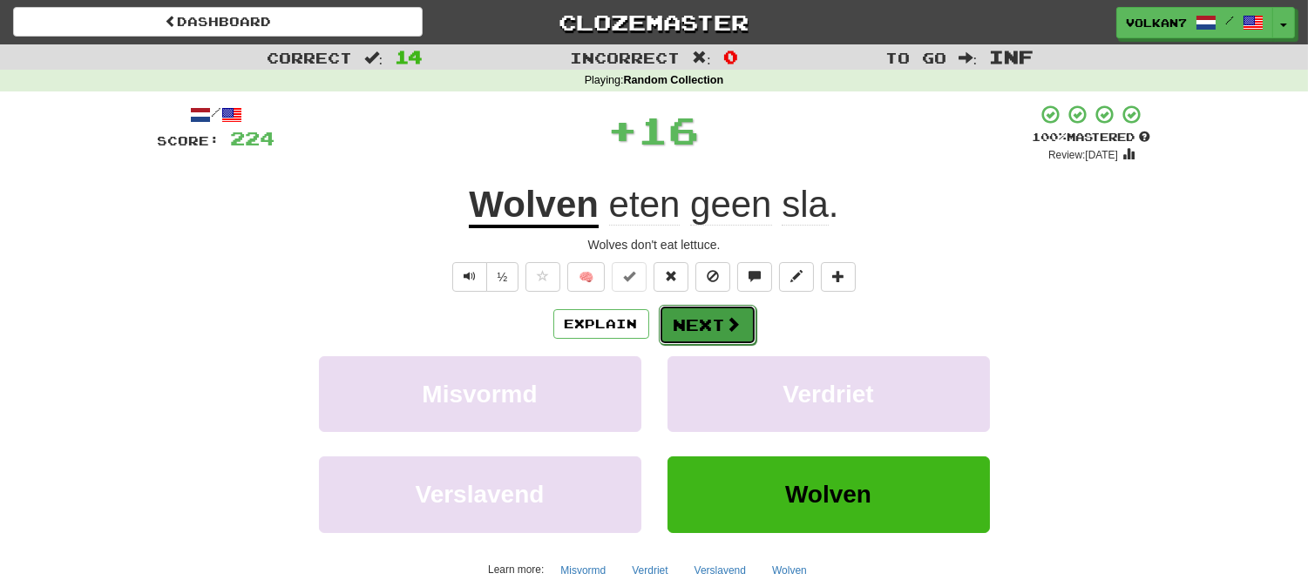
click at [706, 309] on button "Next" at bounding box center [708, 325] width 98 height 40
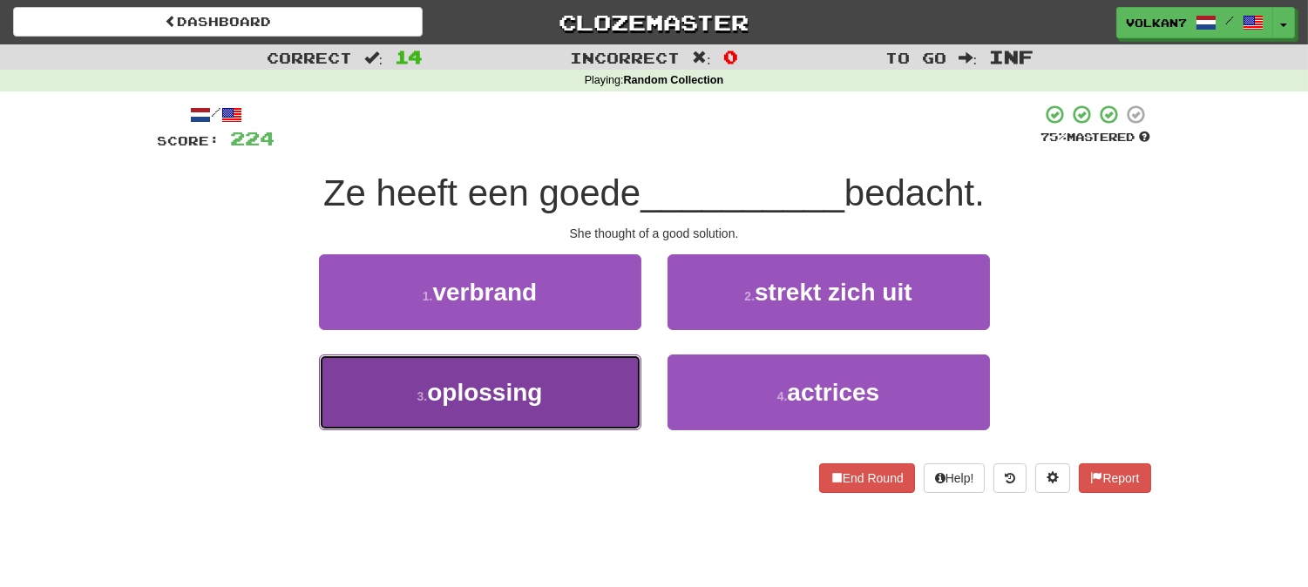
click at [585, 368] on button "3 . oplossing" at bounding box center [480, 393] width 322 height 76
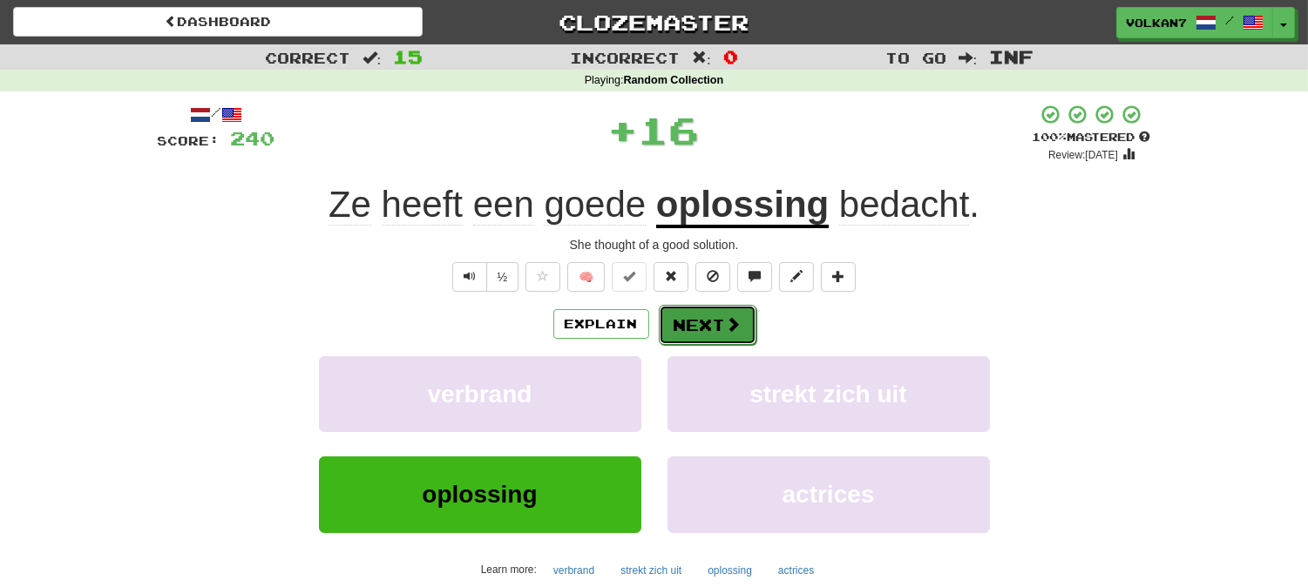
click at [693, 326] on button "Next" at bounding box center [708, 325] width 98 height 40
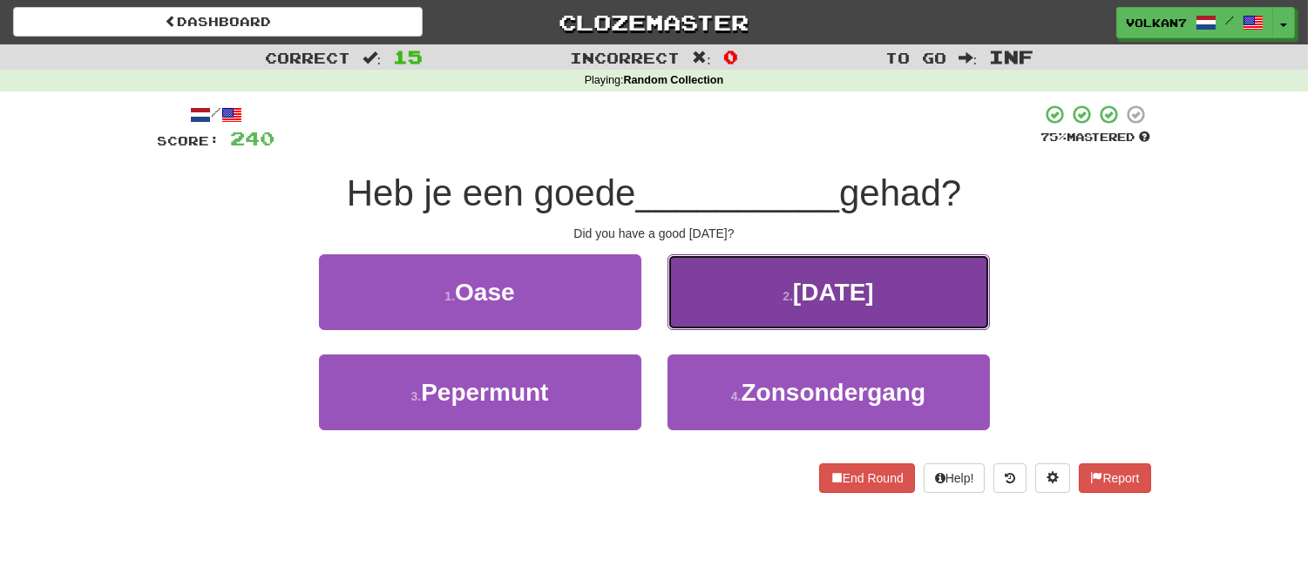
click at [793, 286] on span "[DATE]" at bounding box center [833, 292] width 81 height 27
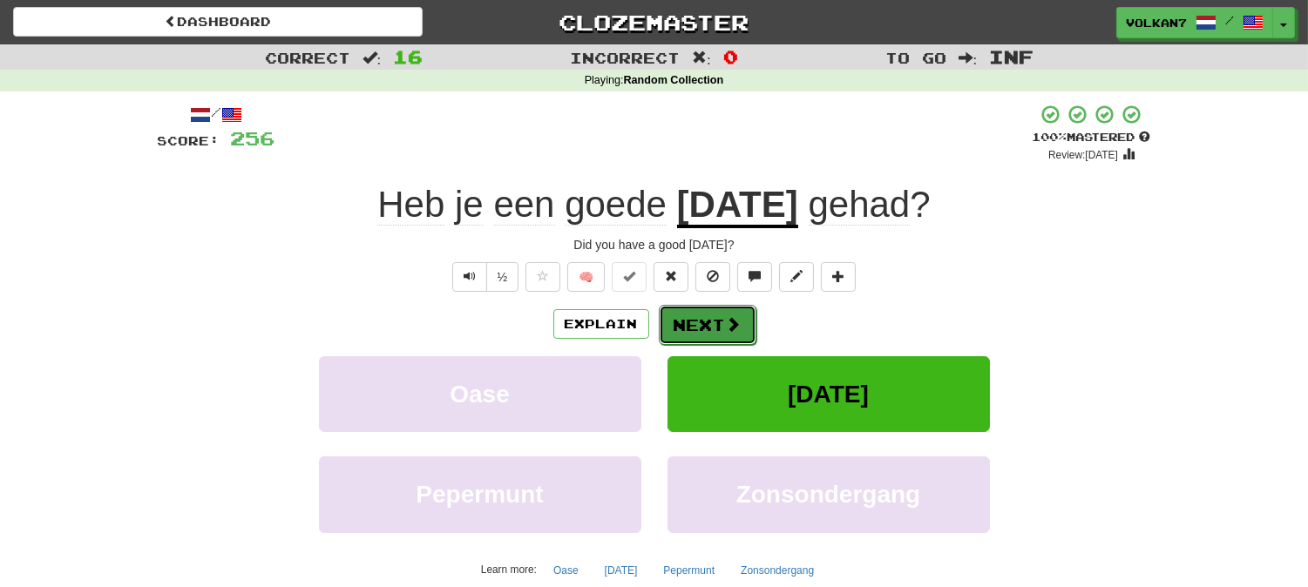
click at [726, 325] on span at bounding box center [734, 324] width 16 height 16
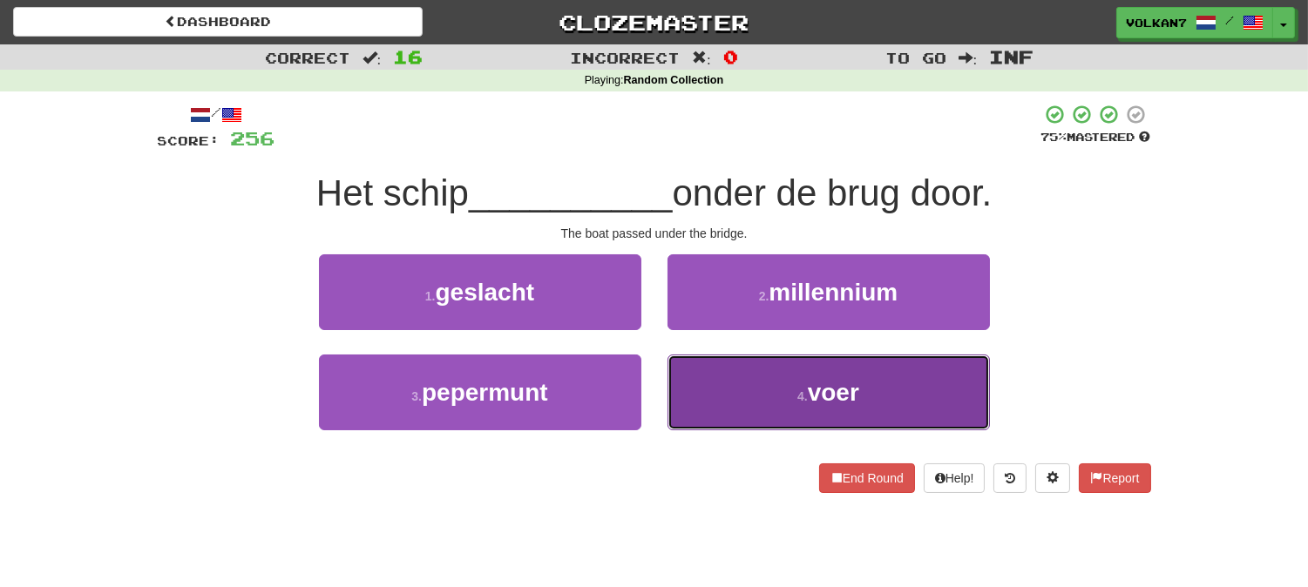
click at [727, 386] on button "4 . voer" at bounding box center [828, 393] width 322 height 76
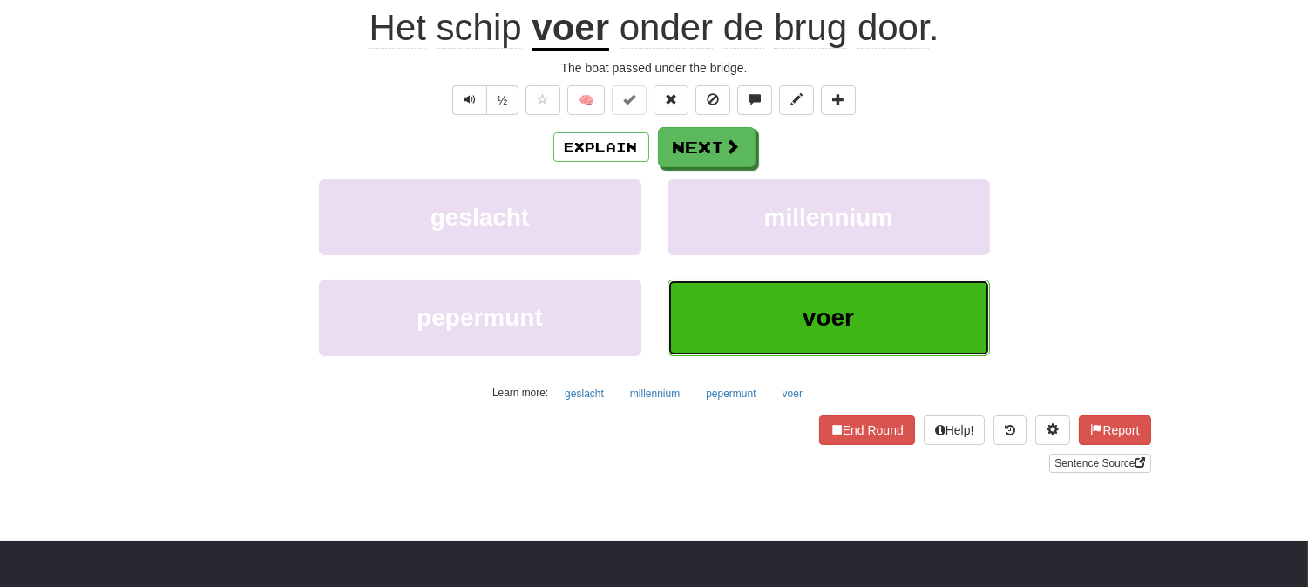
scroll to position [193, 0]
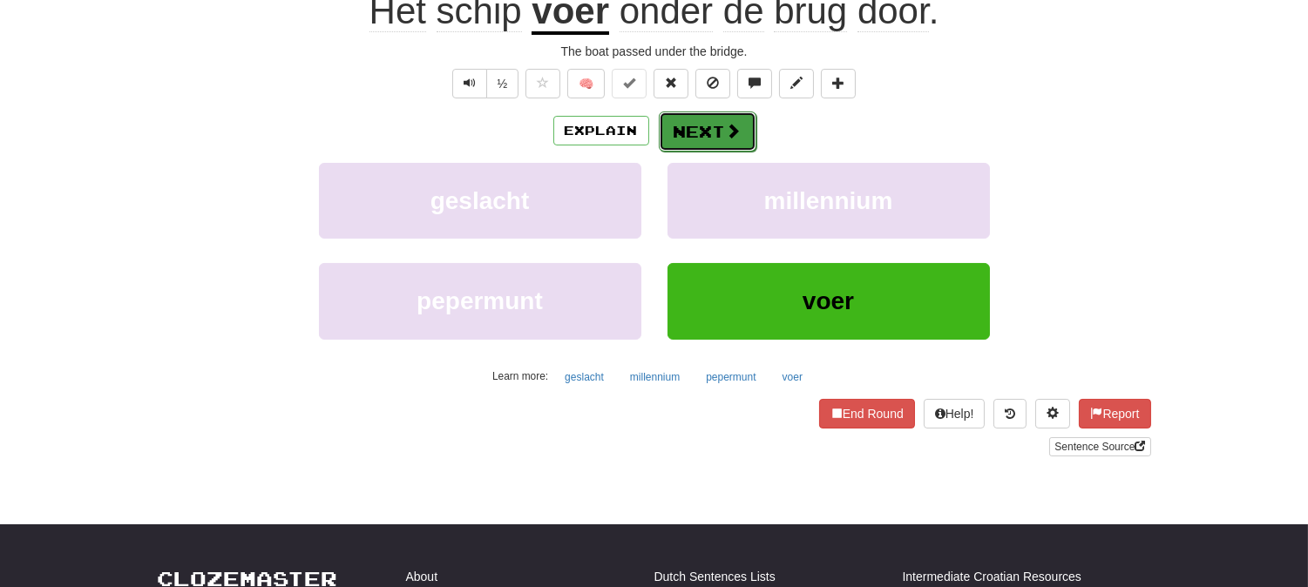
click at [682, 134] on button "Next" at bounding box center [708, 132] width 98 height 40
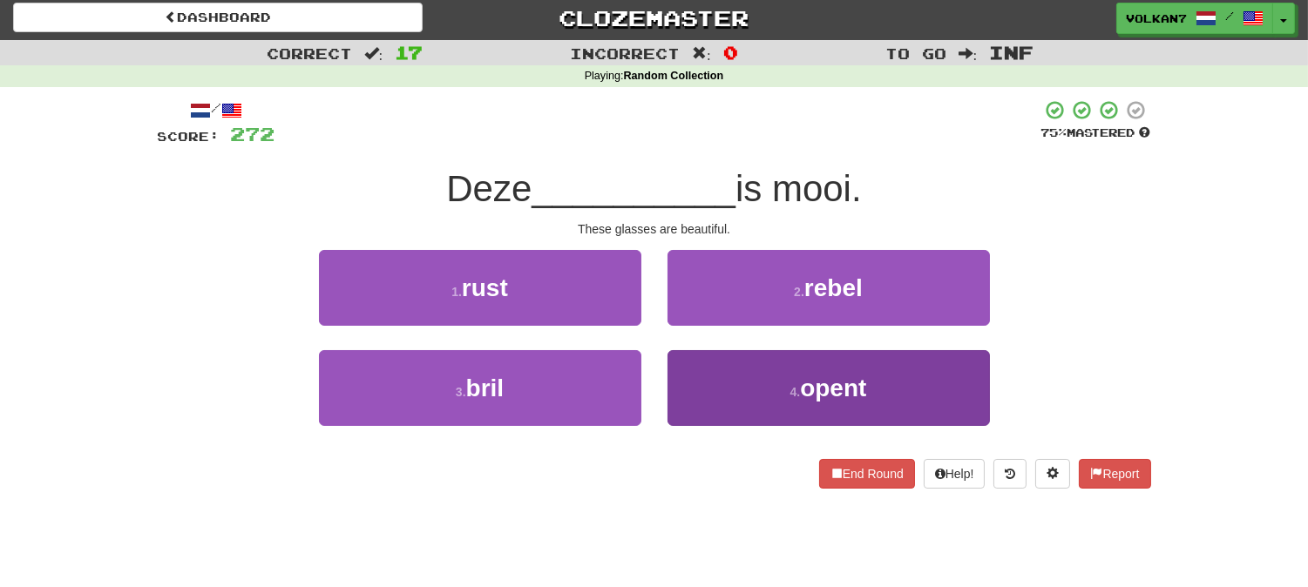
scroll to position [0, 0]
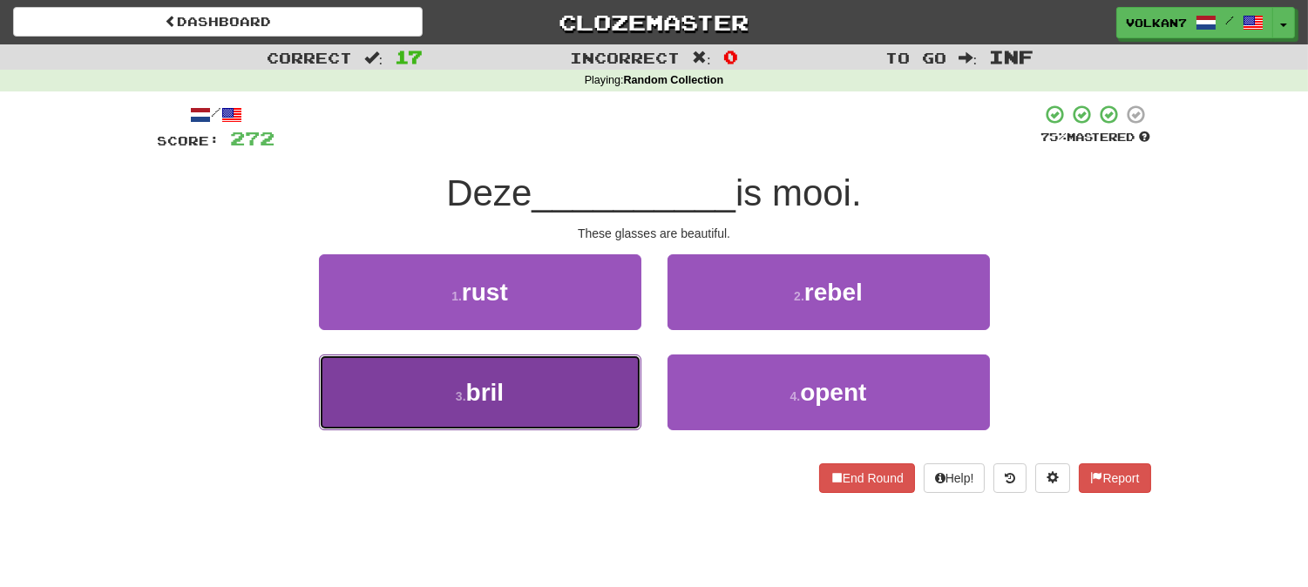
click at [555, 377] on button "3 . bril" at bounding box center [480, 393] width 322 height 76
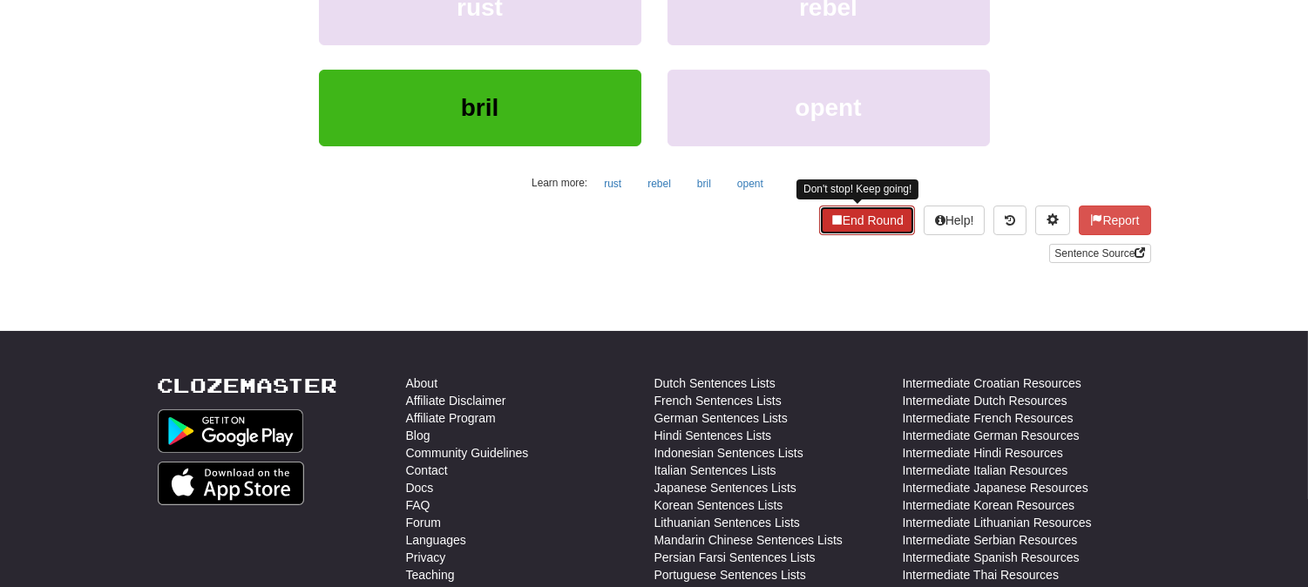
click at [837, 213] on button "End Round" at bounding box center [867, 221] width 96 height 30
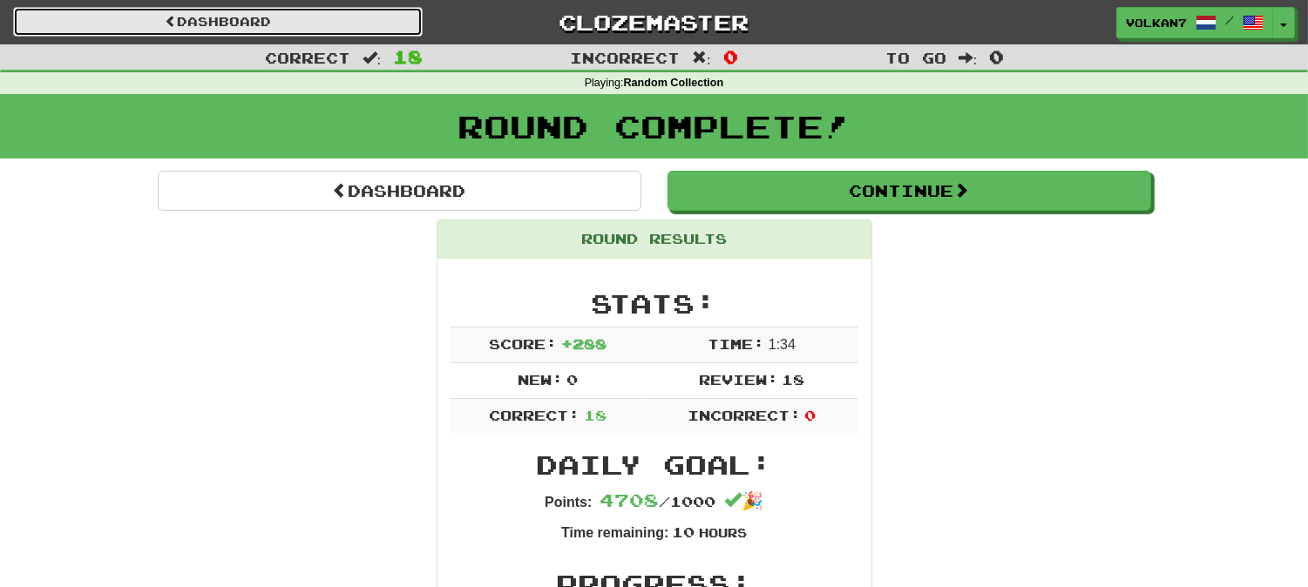
click at [298, 30] on link "Dashboard" at bounding box center [217, 22] width 409 height 30
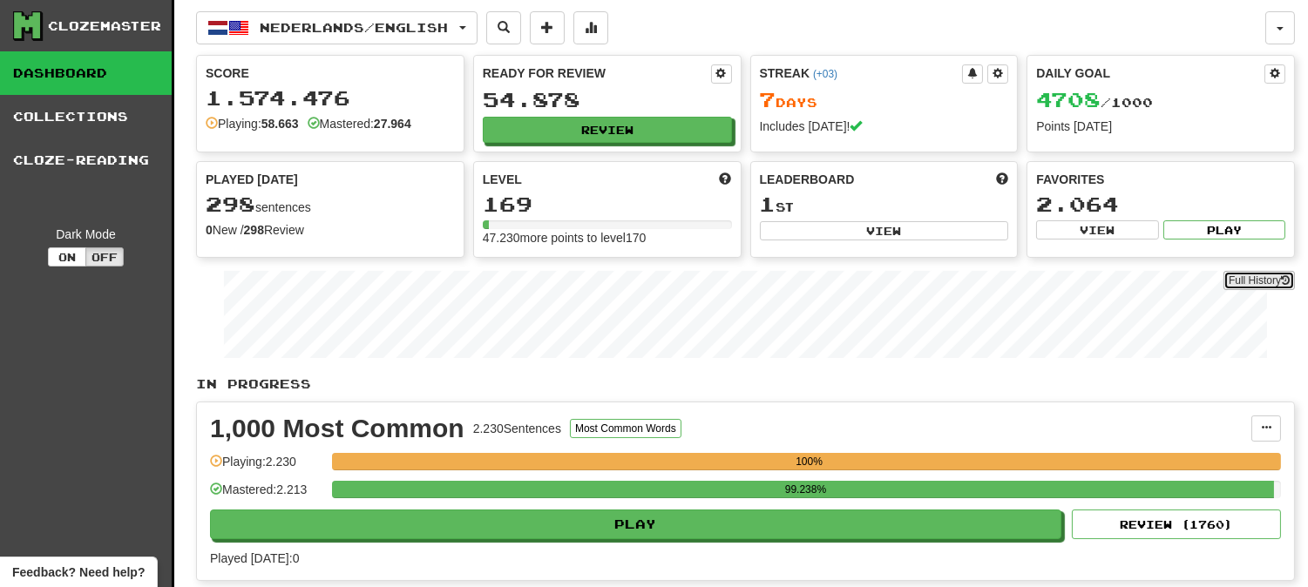
click at [1256, 284] on link "Full History" at bounding box center [1258, 280] width 71 height 19
